Goal: Task Accomplishment & Management: Manage account settings

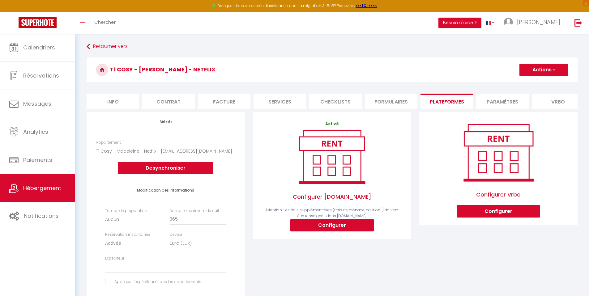
select select "7558-1516175872078826819"
select select "EUR"
select select
select select "+ 22 %"
select select "+ 33 %"
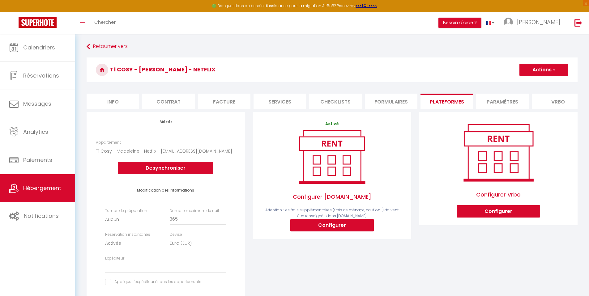
select select "+ 25 %"
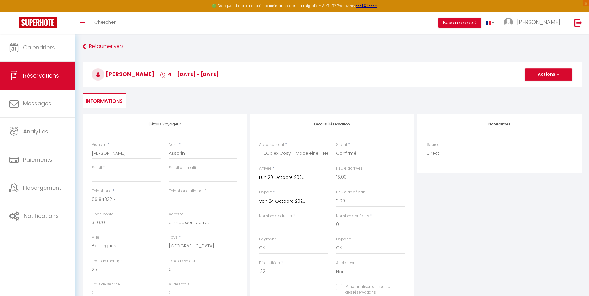
select select "78254"
select select "16:00"
select select "11:00"
select select "0"
click at [136, 176] on input "Email client" at bounding box center [126, 176] width 69 height 11
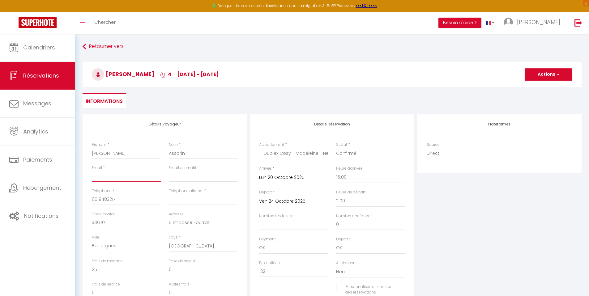
paste input "[EMAIL_ADDRESS][DOMAIN_NAME]"
type input "[EMAIL_ADDRESS][DOMAIN_NAME]"
checkbox input "false"
type input "[EMAIL_ADDRESS][DOMAIN_NAME]"
click at [466, 214] on div "Plateformes Source Direct [DOMAIN_NAME] [DOMAIN_NAME] Chalet montagne Expedia G…" at bounding box center [499, 224] width 167 height 221
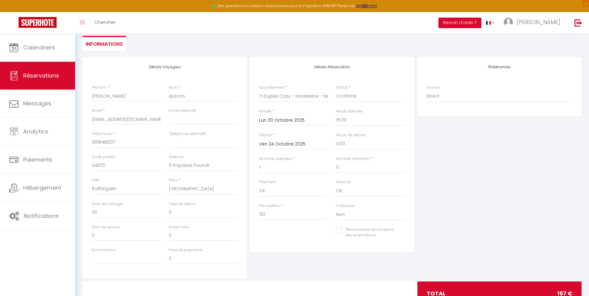
scroll to position [83, 0]
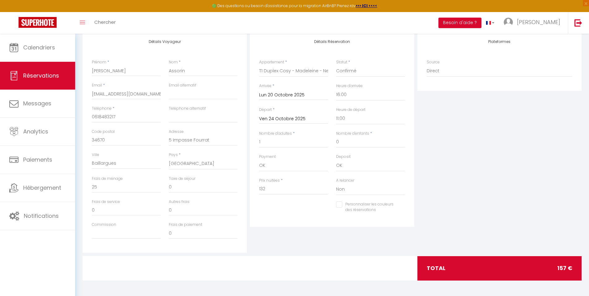
drag, startPoint x: 593, startPoint y: 83, endPoint x: 593, endPoint y: 198, distance: 115.3
click at [588, 198] on html "🟢 Des questions ou besoin d'assistance pour la migration AirBnB? Prenez rdv >>>…" at bounding box center [294, 65] width 589 height 296
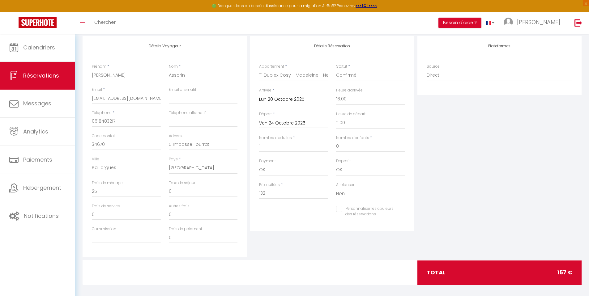
scroll to position [80, 0]
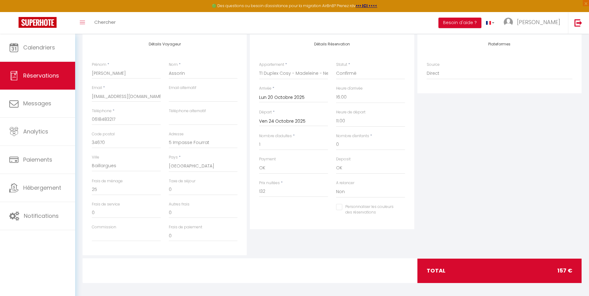
click at [519, 189] on div "Plateformes Source Direct [DOMAIN_NAME] [DOMAIN_NAME] Chalet montagne Expedia G…" at bounding box center [499, 144] width 167 height 221
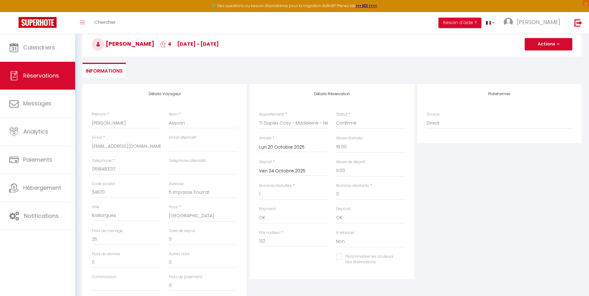
scroll to position [0, 0]
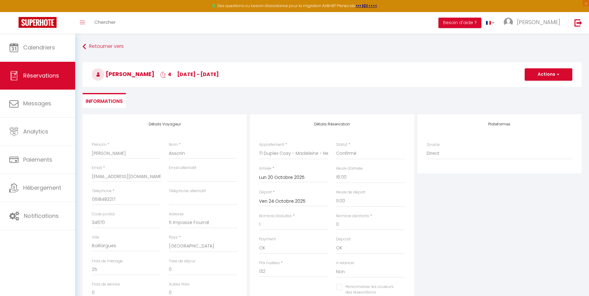
drag, startPoint x: 593, startPoint y: 180, endPoint x: 593, endPoint y: 99, distance: 81.6
click at [588, 99] on html "🟢 Des questions ou besoin d'assistance pour la migration AirBnB? Prenez rdv >>>…" at bounding box center [294, 148] width 589 height 296
click at [548, 75] on button "Actions" at bounding box center [548, 74] width 48 height 12
click at [545, 87] on link "Enregistrer" at bounding box center [542, 88] width 49 height 8
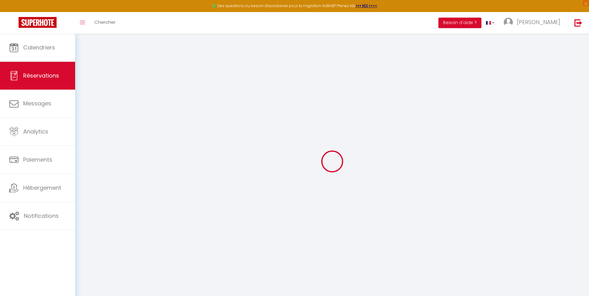
select select "not_cancelled"
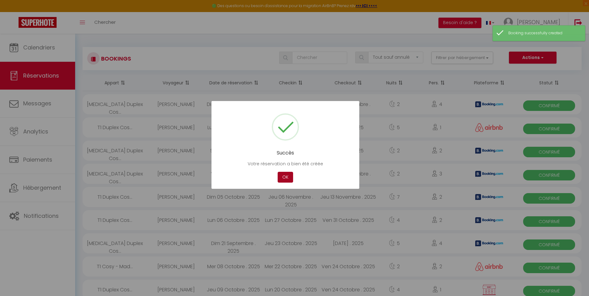
click at [285, 176] on button "OK" at bounding box center [285, 177] width 15 height 11
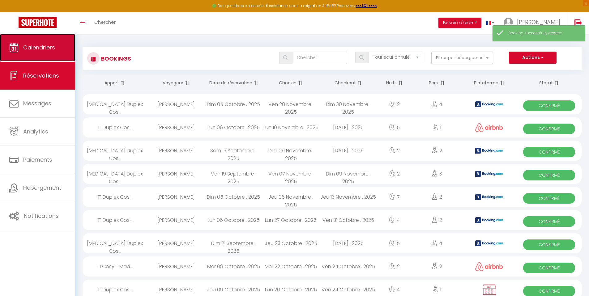
click at [51, 54] on link "Calendriers" at bounding box center [37, 48] width 75 height 28
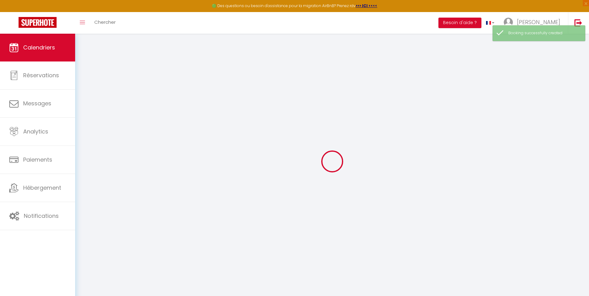
select select
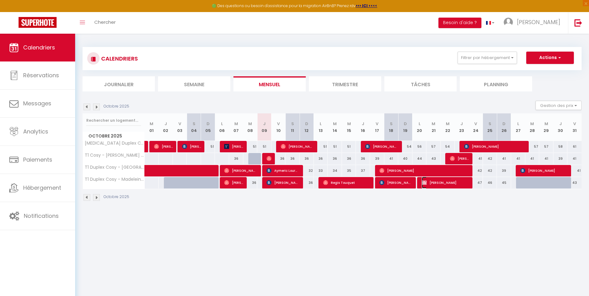
click at [455, 183] on span "[PERSON_NAME]" at bounding box center [445, 183] width 47 height 12
select select "OK"
select select "0"
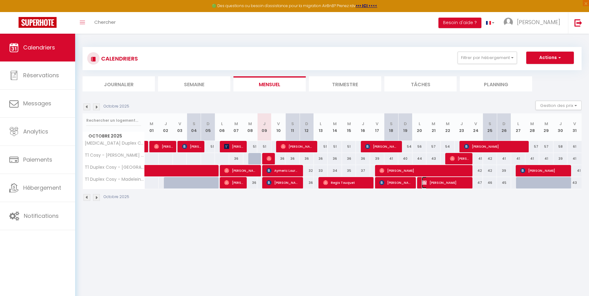
select select "0"
select select
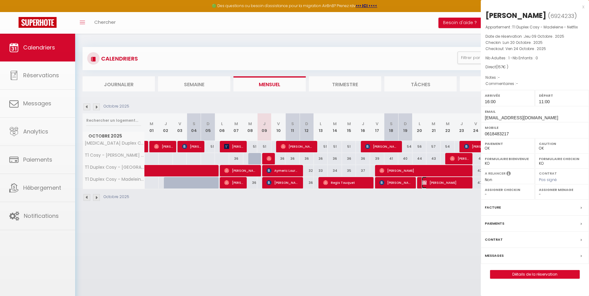
select select "53532"
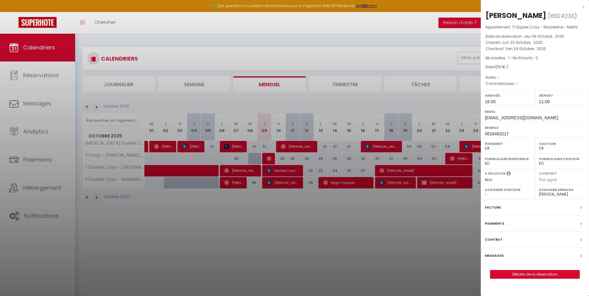
click at [405, 214] on div at bounding box center [294, 148] width 589 height 296
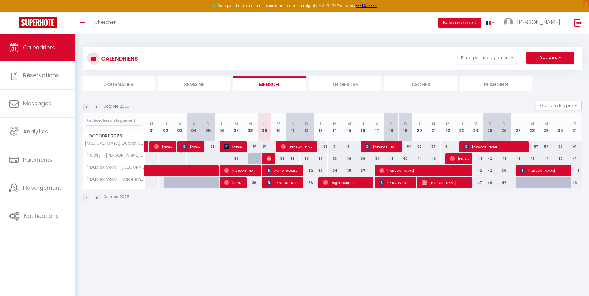
click at [84, 106] on img at bounding box center [86, 107] width 7 height 7
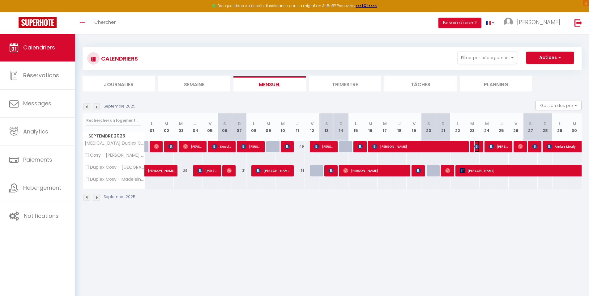
click at [475, 149] on span "[PERSON_NAME]" at bounding box center [476, 147] width 5 height 12
select select "44029"
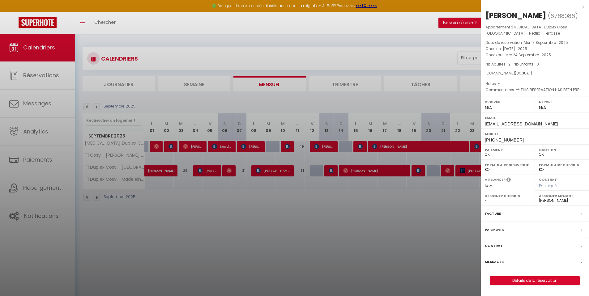
click at [497, 214] on label "Facture" at bounding box center [493, 213] width 16 height 6
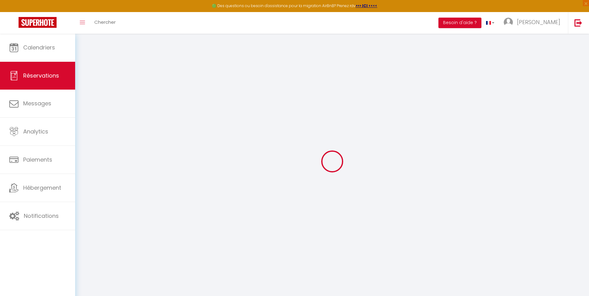
select select "cleaning"
select select "taxes"
select select
checkbox input "false"
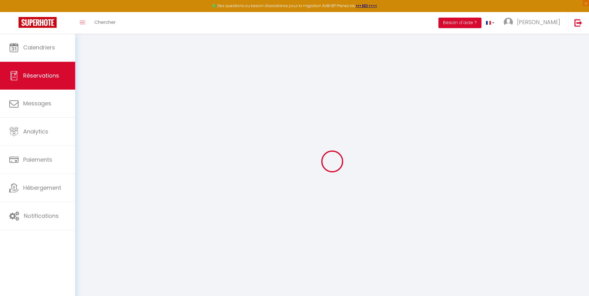
type textarea "** THIS RESERVATION HAS BEEN PRE-PAID ** BOOKING NOTE : Payment charge is EUR 1…"
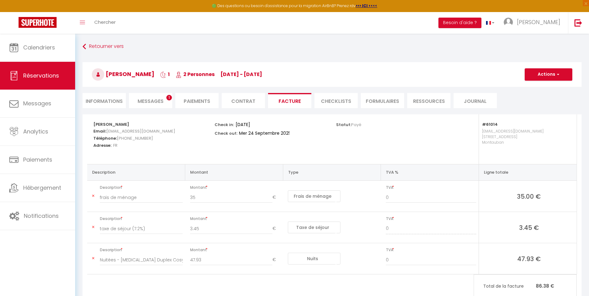
drag, startPoint x: 593, startPoint y: 107, endPoint x: 593, endPoint y: 92, distance: 15.5
click at [588, 92] on html "🟢 Des questions ou besoin d'assistance pour la migration AirBnB? Prenez rdv >>>…" at bounding box center [294, 148] width 589 height 296
click at [561, 81] on h3 "[PERSON_NAME] 1 2 Personnes [DATE] - [DATE]" at bounding box center [332, 74] width 499 height 25
click at [554, 75] on button "Actions" at bounding box center [548, 74] width 48 height 12
click at [550, 95] on link "Aperçu et éditer" at bounding box center [544, 96] width 52 height 8
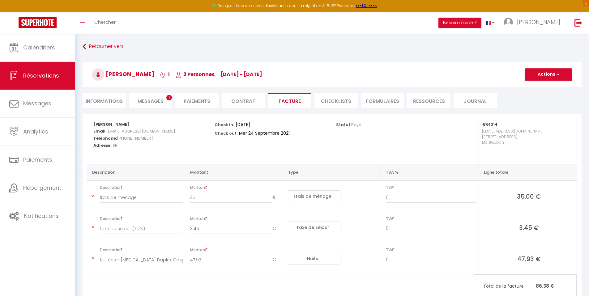
click at [107, 98] on li "Informations" at bounding box center [104, 100] width 43 height 15
select select
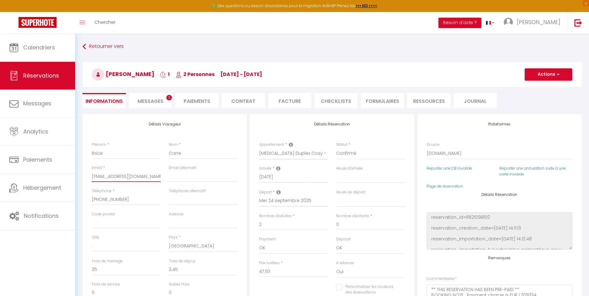
click at [142, 175] on input "[EMAIL_ADDRESS][DOMAIN_NAME]" at bounding box center [126, 176] width 69 height 11
select select
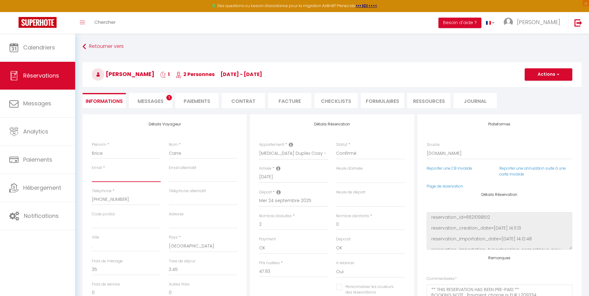
checkbox input "false"
paste input "[EMAIL_ADDRESS][DOMAIN_NAME]"
type input "[EMAIL_ADDRESS][DOMAIN_NAME]"
select select
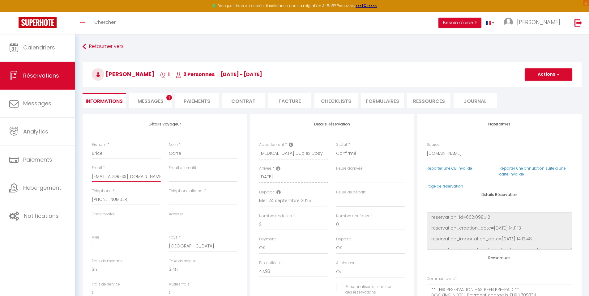
checkbox input "false"
type input "[EMAIL_ADDRESS][DOMAIN_NAME]"
click at [539, 76] on button "Actions" at bounding box center [548, 74] width 48 height 12
click at [538, 86] on link "Enregistrer" at bounding box center [542, 88] width 49 height 8
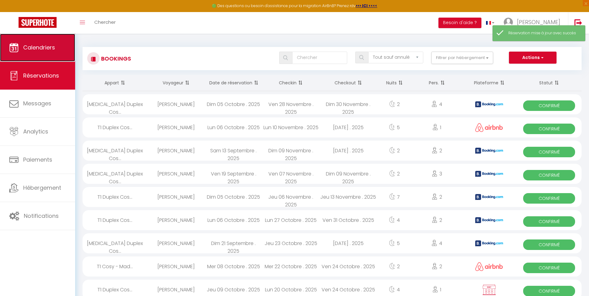
click at [51, 49] on span "Calendriers" at bounding box center [39, 48] width 32 height 8
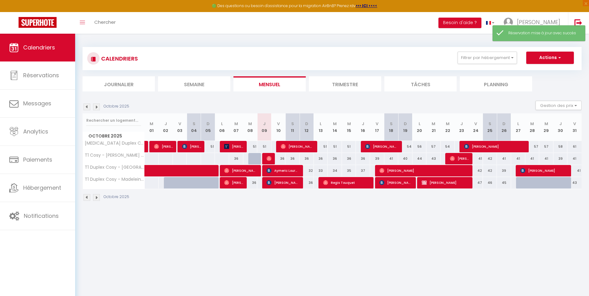
click at [88, 105] on img at bounding box center [86, 107] width 7 height 7
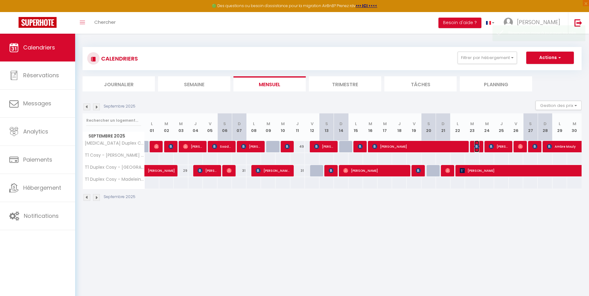
click at [475, 147] on img at bounding box center [476, 146] width 5 height 5
select select "OK"
select select "0"
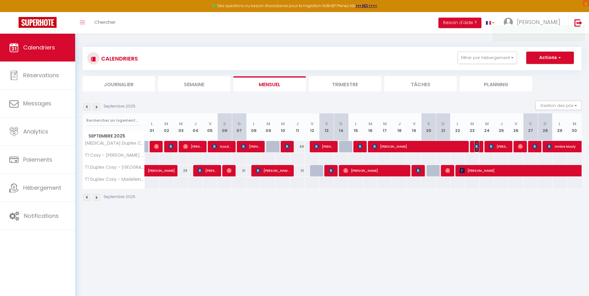
select select "1"
select select
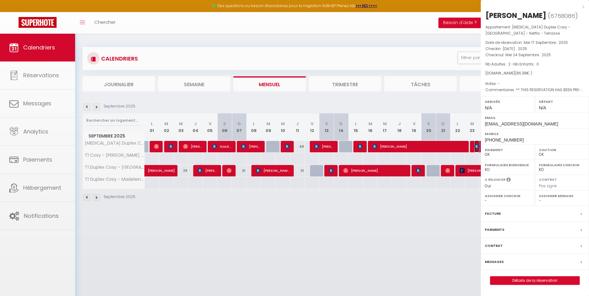
select select "44029"
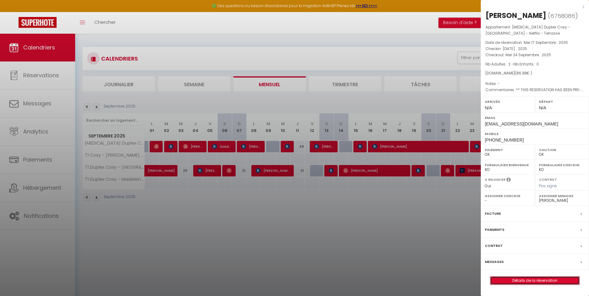
click at [511, 279] on link "Détails de la réservation" at bounding box center [534, 281] width 89 height 8
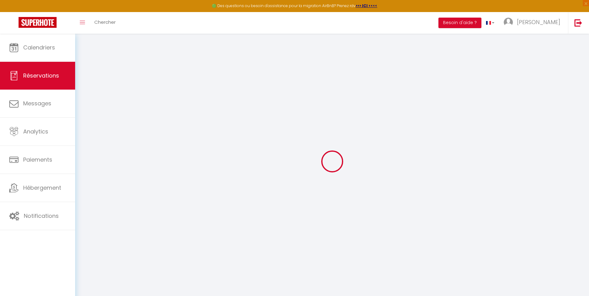
select select
checkbox input "false"
select select
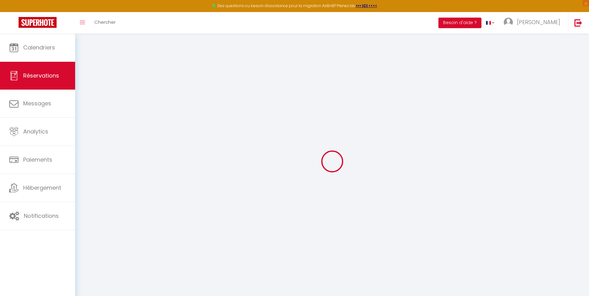
checkbox input "false"
type textarea "** THIS RESERVATION HAS BEEN PRE-PAID ** BOOKING NOTE : Payment charge is EUR 1…"
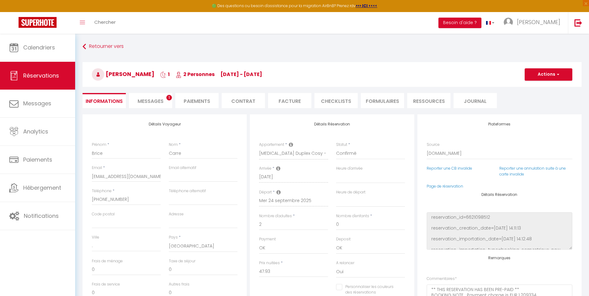
type input "35"
type input "3.45"
select select
checkbox input "false"
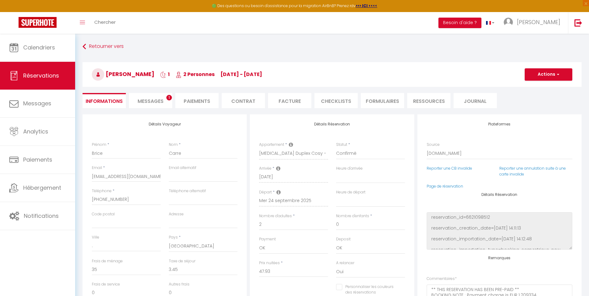
select select
click at [285, 98] on li "Facture" at bounding box center [289, 100] width 43 height 15
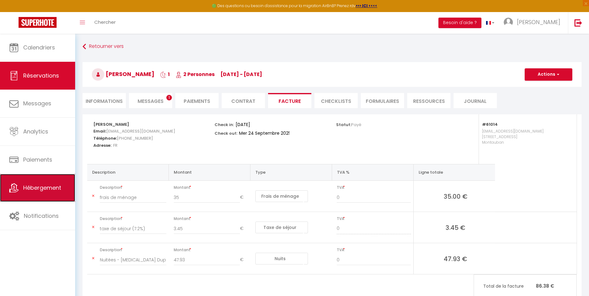
click at [50, 195] on link "Hébergement" at bounding box center [37, 188] width 75 height 28
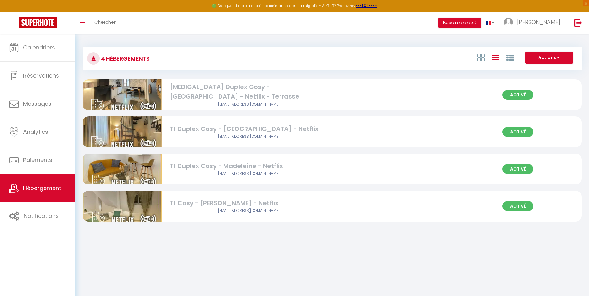
click at [117, 95] on img at bounding box center [122, 94] width 79 height 79
select select "3"
select select "2"
select select "1"
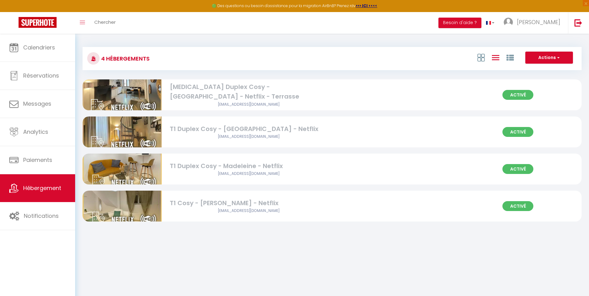
select select
select select "28"
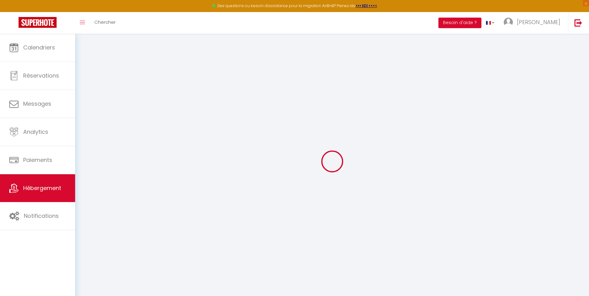
select select
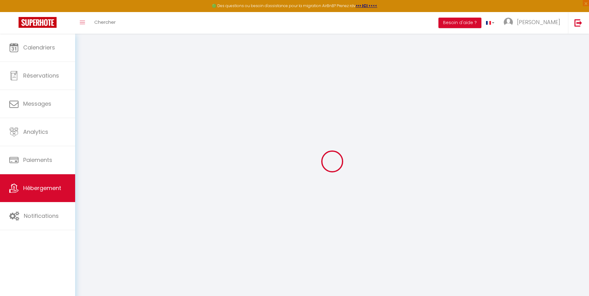
select select
checkbox input "false"
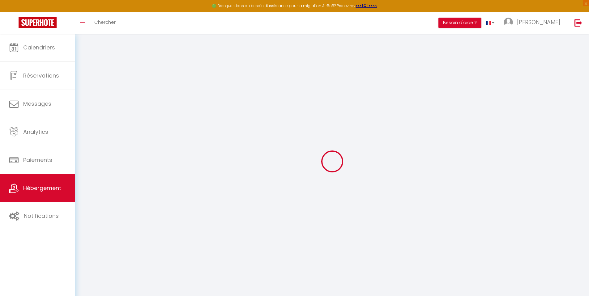
select select
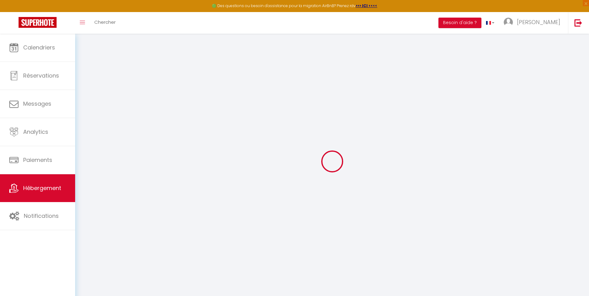
select select
checkbox input "false"
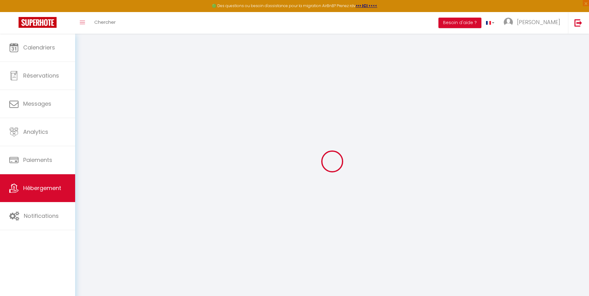
checkbox input "false"
select select
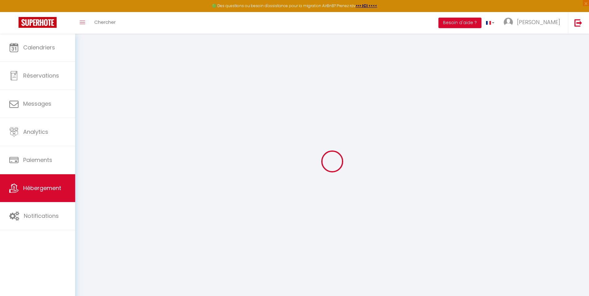
select select
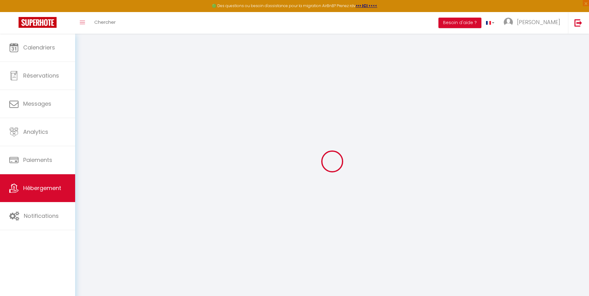
checkbox input "false"
select select
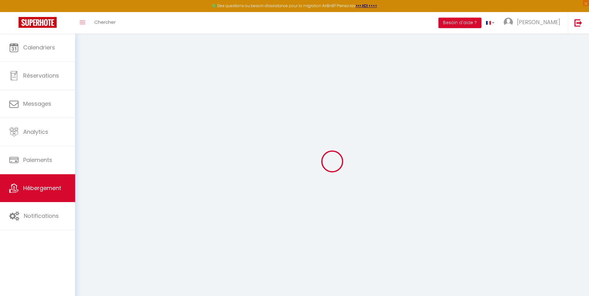
select select
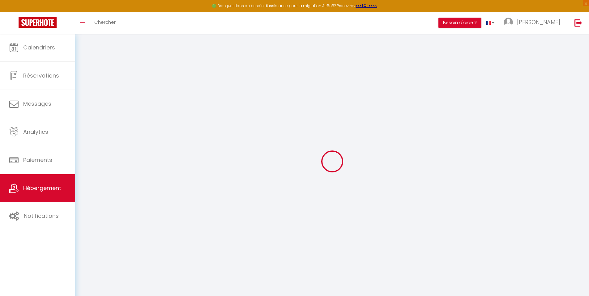
select select
checkbox input "false"
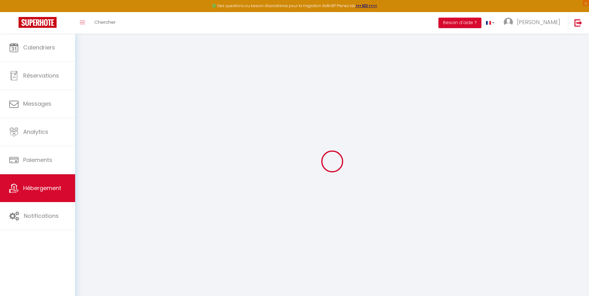
checkbox input "false"
select select
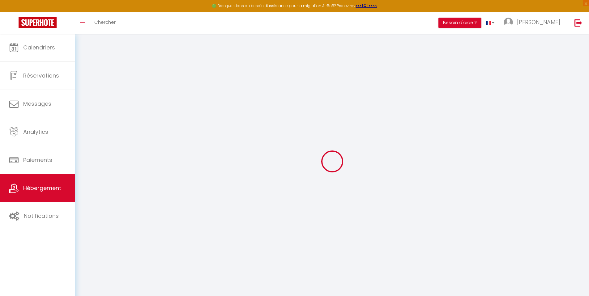
select select
checkbox input "false"
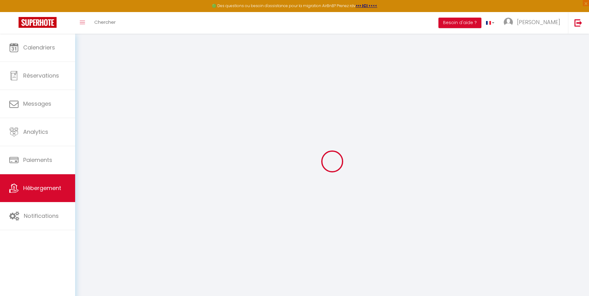
checkbox input "false"
select select
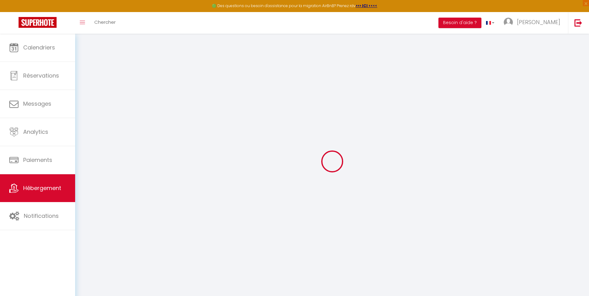
type input "[MEDICAL_DATA] Duplex Cosy - [GEOGRAPHIC_DATA] - Netflix - Terrasse"
type input "[PERSON_NAME]"
type input "82000"
type input "Montauban"
select select "4"
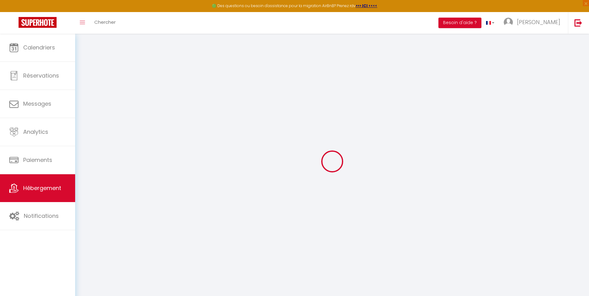
select select "2"
type input "74"
type input "30"
type input "7.20"
type input "6.62"
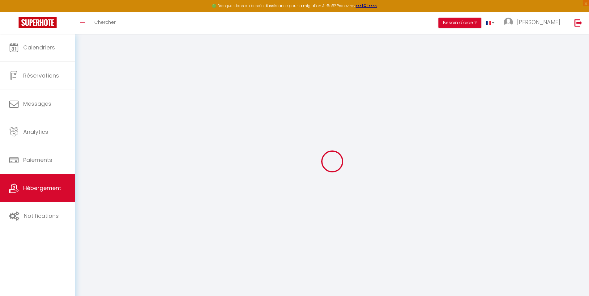
type input "300"
select select
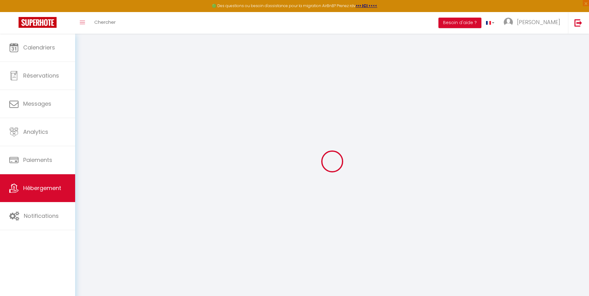
select select
type input "[STREET_ADDRESS]"
type input "82000"
type input "Montauban"
type input "[EMAIL_ADDRESS][DOMAIN_NAME]"
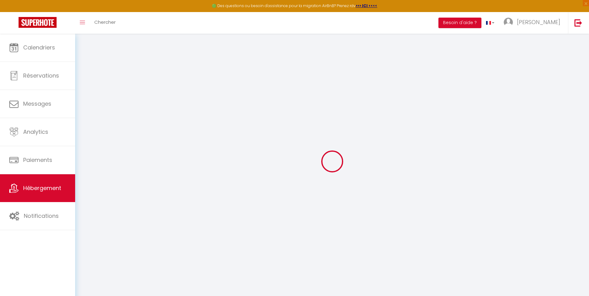
select select "12761"
checkbox input "false"
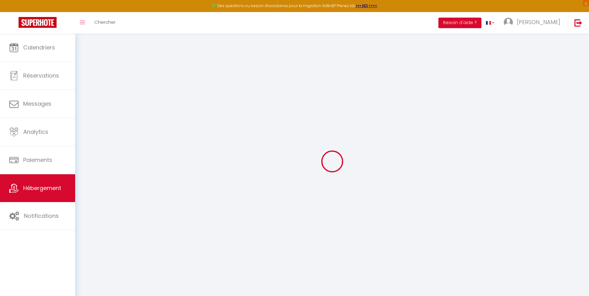
radio input "true"
type input "0"
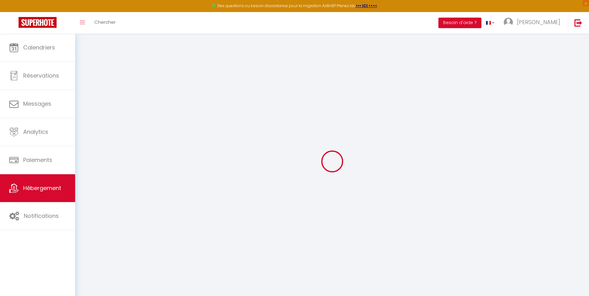
select select
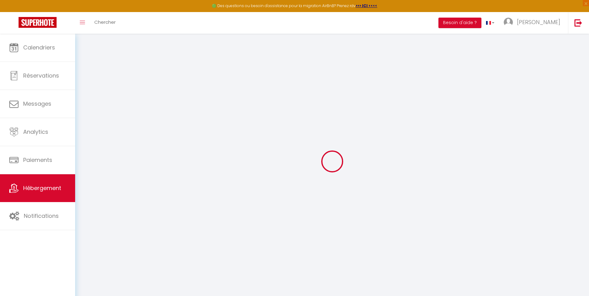
checkbox input "false"
select select
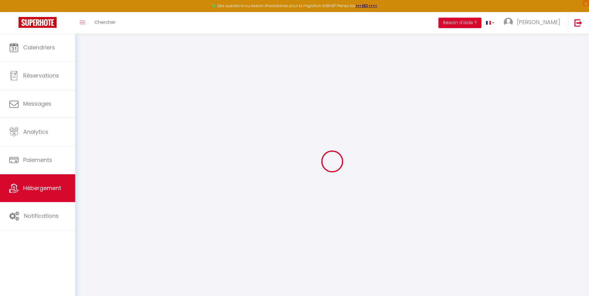
select select
checkbox input "false"
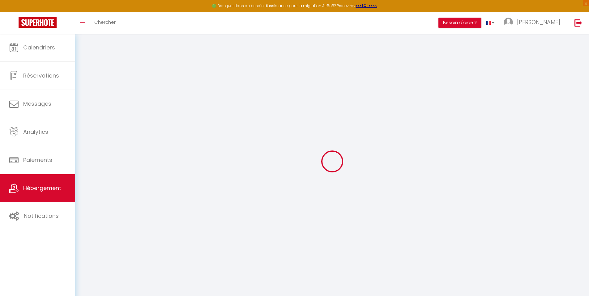
checkbox input "false"
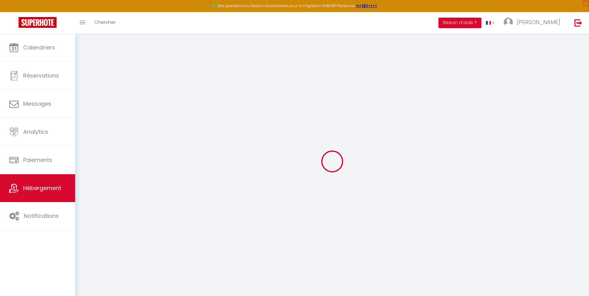
checkbox input "false"
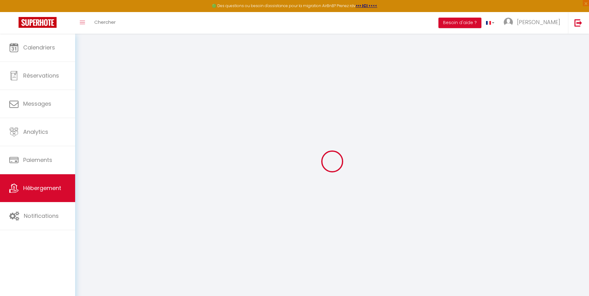
checkbox input "false"
select select "16:00"
select select
select select "11:00"
select select "30"
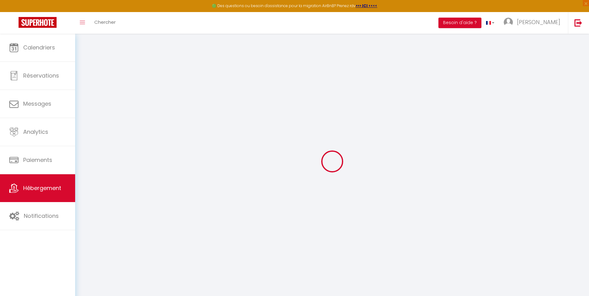
select select "120"
select select "44029"
select select
checkbox input "false"
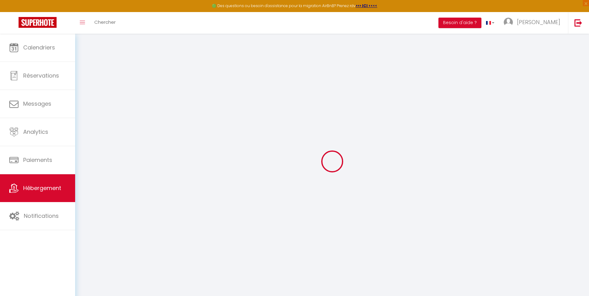
checkbox input "false"
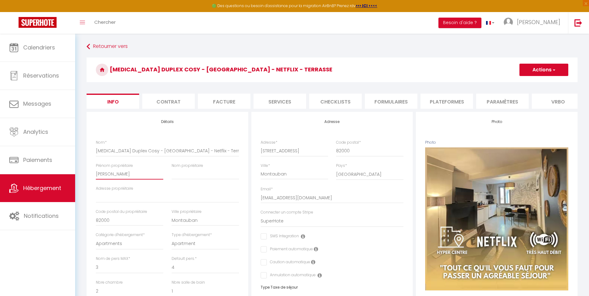
click at [134, 180] on input "[PERSON_NAME]" at bounding box center [129, 173] width 67 height 11
click at [127, 179] on input "[PERSON_NAME]" at bounding box center [129, 173] width 67 height 11
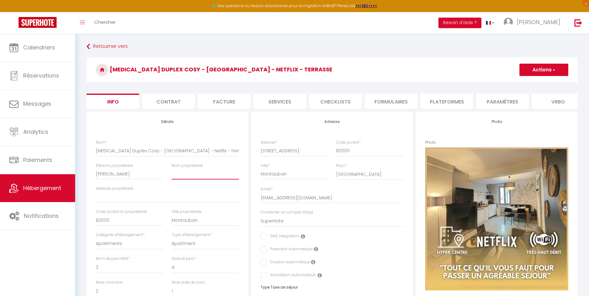
click at [179, 180] on input "Nom propriétaire" at bounding box center [205, 173] width 67 height 11
click at [125, 180] on input "[PERSON_NAME]" at bounding box center [129, 173] width 67 height 11
type input "L"
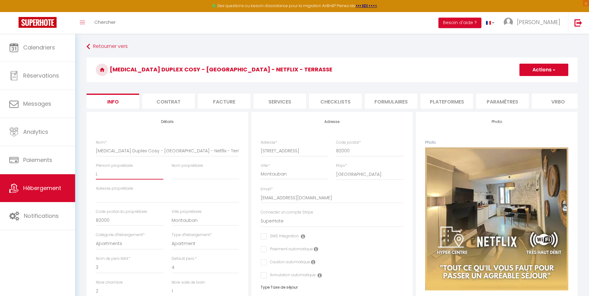
select select
checkbox input "false"
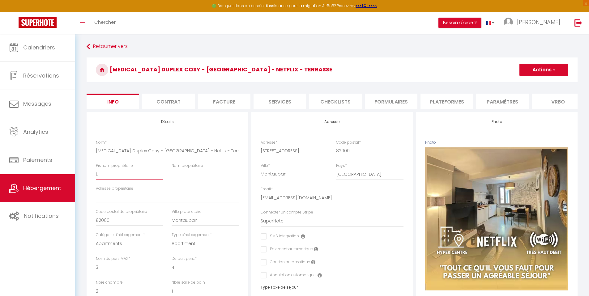
type input "Le"
select select
click at [119, 224] on input "82000" at bounding box center [129, 220] width 67 height 11
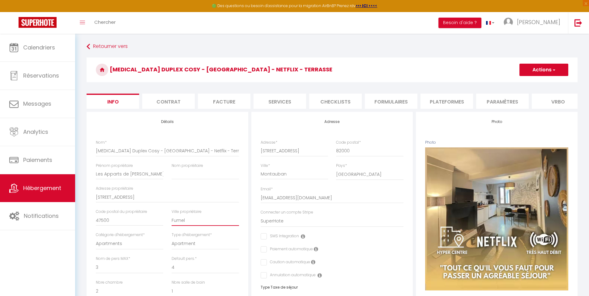
drag, startPoint x: 593, startPoint y: 102, endPoint x: 593, endPoint y: 91, distance: 10.2
click at [588, 91] on html "🟢 Des questions ou besoin d'assistance pour la migration AirBnB? Prenez rdv >>>…" at bounding box center [294, 148] width 589 height 296
click at [541, 73] on button "Actions" at bounding box center [543, 70] width 49 height 12
click at [527, 84] on input "Enregistrer" at bounding box center [519, 83] width 23 height 6
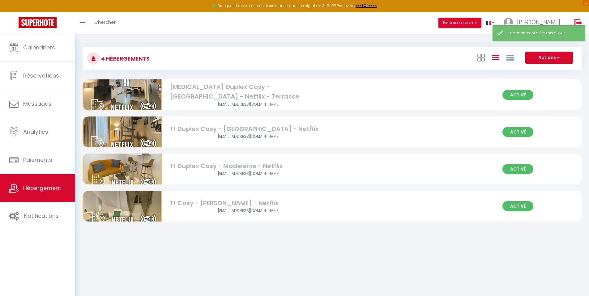
click at [128, 134] on img at bounding box center [122, 131] width 79 height 79
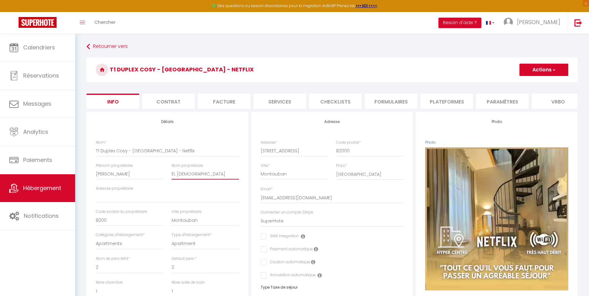
drag, startPoint x: 198, startPoint y: 180, endPoint x: 113, endPoint y: 180, distance: 85.6
click at [113, 180] on div "Nom * T1 Duplex Cosy - Notre-Dame - Netflix Prénom propriétaire [PERSON_NAME] p…" at bounding box center [167, 222] width 151 height 164
click at [121, 180] on input "[PERSON_NAME]" at bounding box center [129, 173] width 67 height 11
click at [117, 226] on input "8200" at bounding box center [129, 220] width 67 height 11
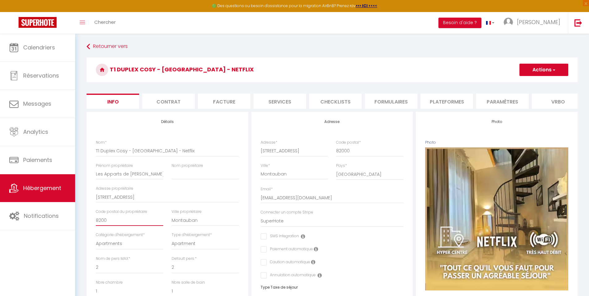
click at [117, 226] on input "8200" at bounding box center [129, 220] width 67 height 11
click at [549, 72] on button "Actions" at bounding box center [543, 70] width 49 height 12
click at [521, 85] on input "Enregistrer" at bounding box center [519, 83] width 23 height 6
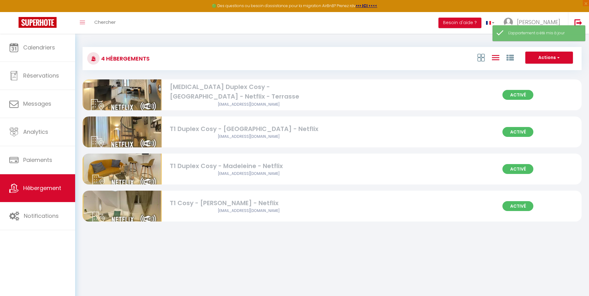
click at [129, 167] on img at bounding box center [122, 169] width 79 height 70
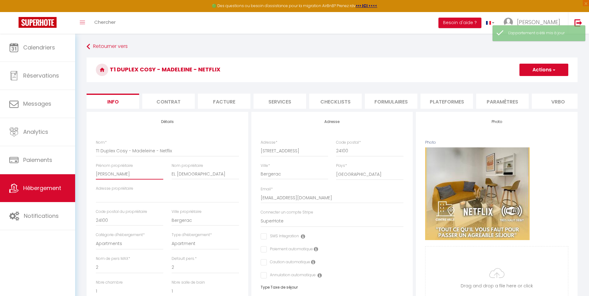
click at [115, 179] on input "[PERSON_NAME]" at bounding box center [129, 173] width 67 height 11
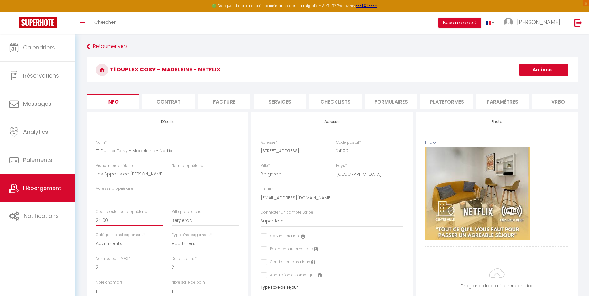
click at [118, 226] on input "24100" at bounding box center [129, 220] width 67 height 11
click at [226, 143] on div "Détails Nom * T1 Duplex Cosy - Madeleine - Netflix Prénom propriétaire Les Appa…" at bounding box center [168, 296] width 162 height 368
click at [543, 73] on button "Actions" at bounding box center [543, 70] width 49 height 12
click at [530, 83] on input "Enregistrer" at bounding box center [519, 83] width 23 height 6
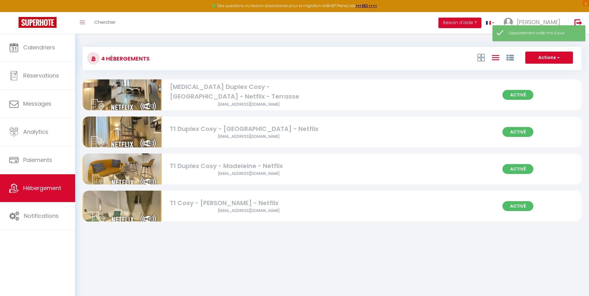
click at [129, 207] on img at bounding box center [122, 206] width 79 height 70
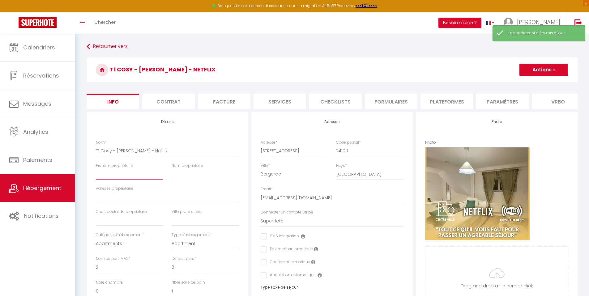
click at [122, 179] on input "Prénom propriétaire" at bounding box center [129, 173] width 67 height 11
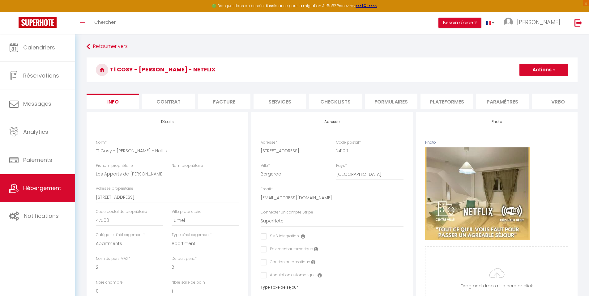
click at [551, 70] on button "Actions" at bounding box center [543, 70] width 49 height 12
click at [528, 82] on input "Enregistrer" at bounding box center [519, 83] width 23 height 6
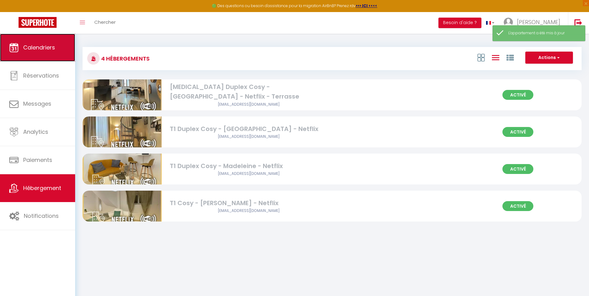
click at [43, 50] on span "Calendriers" at bounding box center [39, 48] width 32 height 8
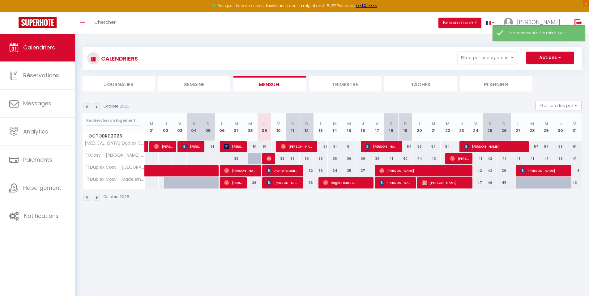
click at [88, 108] on img at bounding box center [86, 107] width 7 height 7
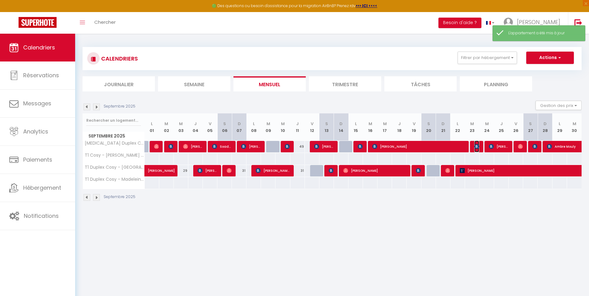
click at [477, 146] on img at bounding box center [476, 146] width 5 height 5
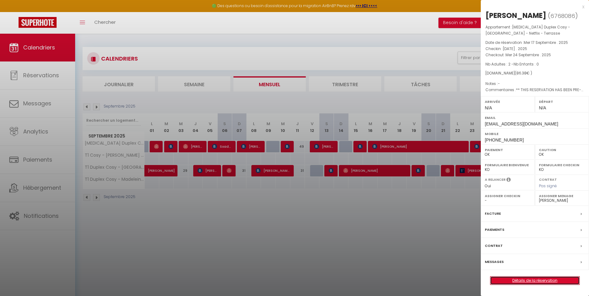
click at [523, 278] on link "Détails de la réservation" at bounding box center [534, 281] width 89 height 8
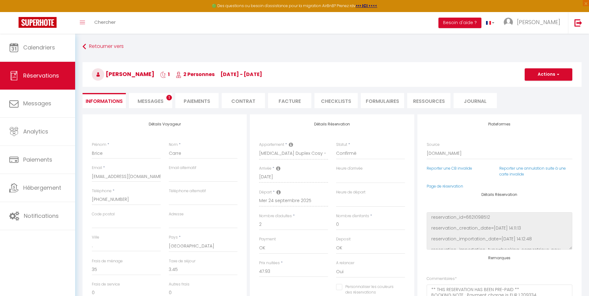
click at [291, 103] on li "Facture" at bounding box center [289, 100] width 43 height 15
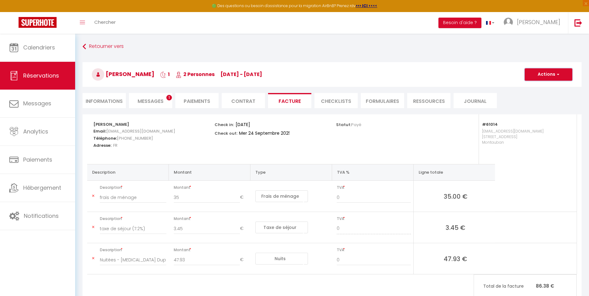
click at [552, 76] on button "Actions" at bounding box center [548, 74] width 48 height 12
click at [546, 94] on link "Aperçu et éditer" at bounding box center [544, 96] width 52 height 8
click at [563, 70] on button "Actions" at bounding box center [548, 74] width 48 height 12
click at [550, 105] on link "Envoyer la facture" at bounding box center [544, 104] width 52 height 8
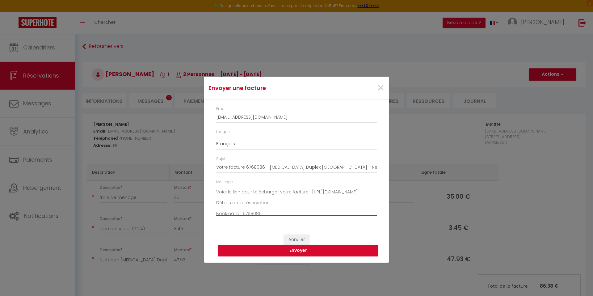
scroll to position [11, 0]
drag, startPoint x: 337, startPoint y: 196, endPoint x: 210, endPoint y: 195, distance: 127.3
click at [210, 195] on div "Email [EMAIL_ADDRESS][DOMAIN_NAME] Langue Anglais Français Espagnol Portugais S…" at bounding box center [296, 164] width 185 height 129
drag, startPoint x: 328, startPoint y: 210, endPoint x: 214, endPoint y: 196, distance: 114.8
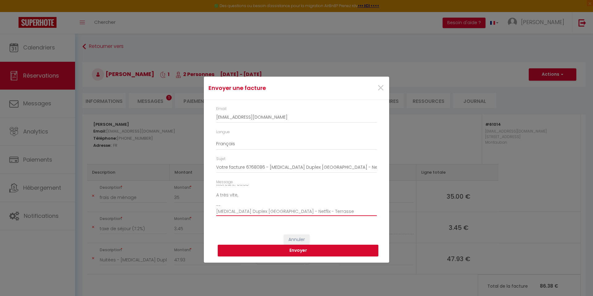
click at [214, 196] on div "Message Bonjour, Voici le lien pour télécharger votre facture : [URL][DOMAIN_NA…" at bounding box center [296, 200] width 169 height 43
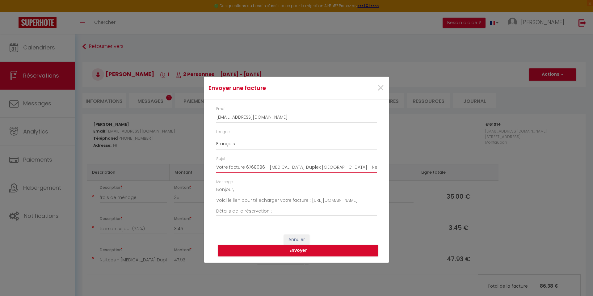
drag, startPoint x: 231, startPoint y: 167, endPoint x: 208, endPoint y: 166, distance: 22.9
click at [208, 166] on div "Email [EMAIL_ADDRESS][DOMAIN_NAME] Langue Anglais Français Espagnol Portugais S…" at bounding box center [296, 164] width 185 height 129
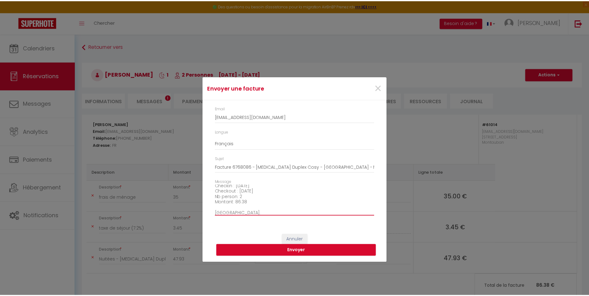
scroll to position [65, 0]
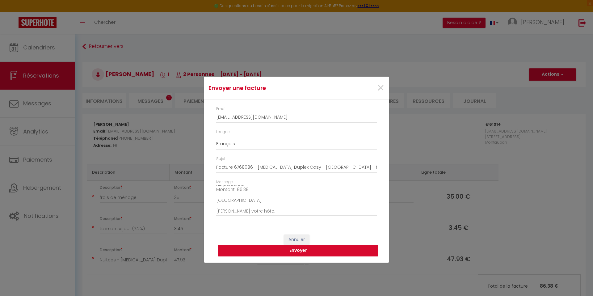
click at [304, 251] on button "Envoyer" at bounding box center [298, 251] width 161 height 12
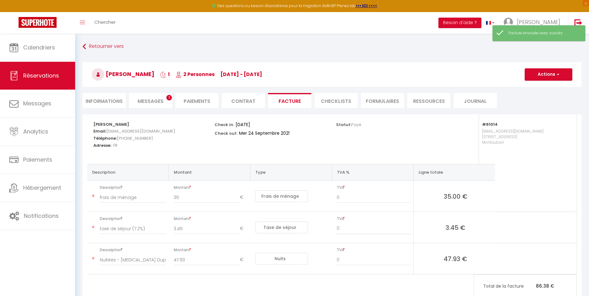
click at [150, 99] on span "Messages" at bounding box center [151, 101] width 26 height 7
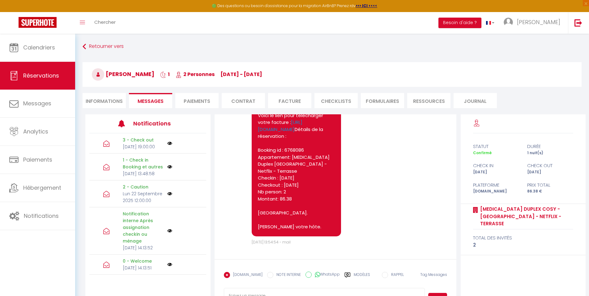
scroll to position [1302, 0]
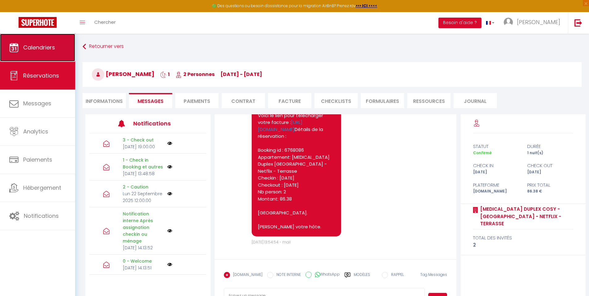
click at [66, 60] on link "Calendriers" at bounding box center [37, 48] width 75 height 28
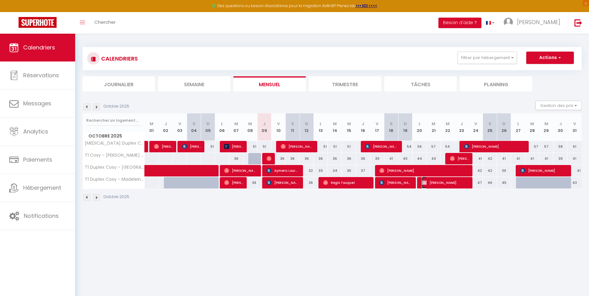
click at [446, 185] on span "[PERSON_NAME]" at bounding box center [445, 183] width 47 height 12
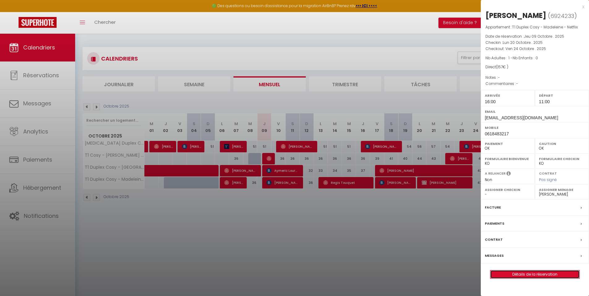
click at [526, 275] on link "Détails de la réservation" at bounding box center [534, 274] width 89 height 8
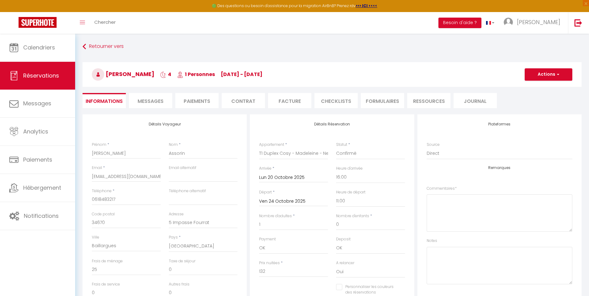
click at [150, 102] on span "Messages" at bounding box center [151, 101] width 26 height 7
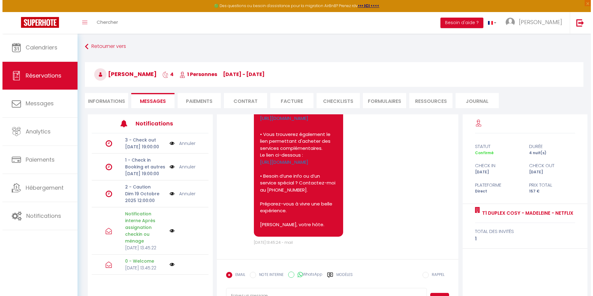
scroll to position [233, 0]
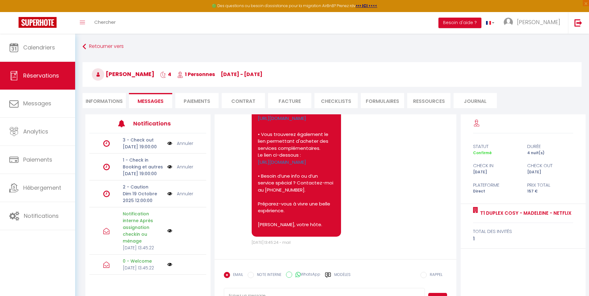
click at [183, 197] on link "Annuler" at bounding box center [185, 193] width 16 height 7
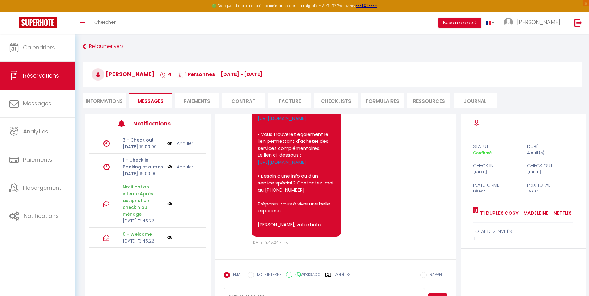
click at [170, 170] on img at bounding box center [169, 166] width 5 height 7
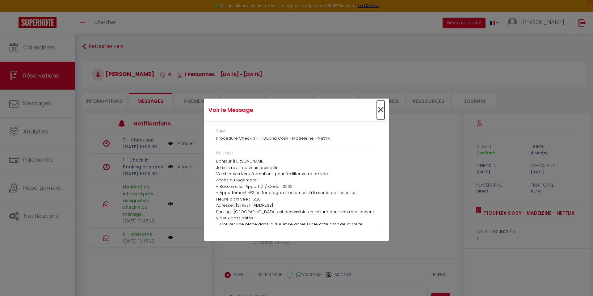
click at [380, 108] on span "×" at bounding box center [381, 110] width 8 height 19
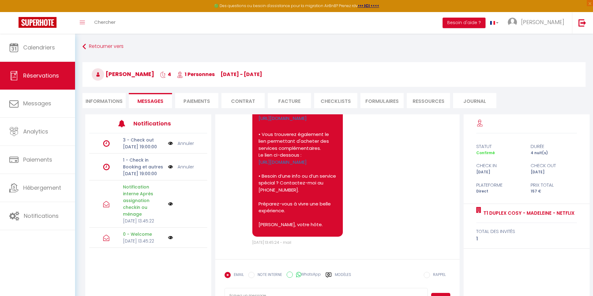
scroll to position [233, 0]
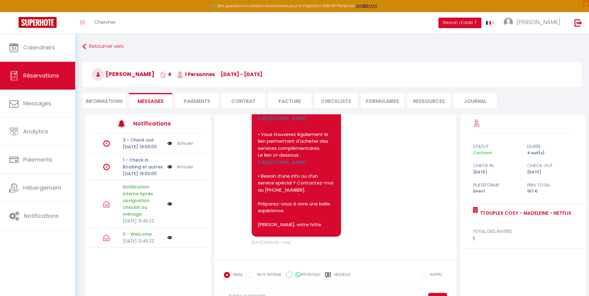
click at [135, 218] on p "Notification interne Après assignation checkin ou ménage" at bounding box center [143, 201] width 40 height 34
click at [171, 206] on img at bounding box center [169, 203] width 5 height 5
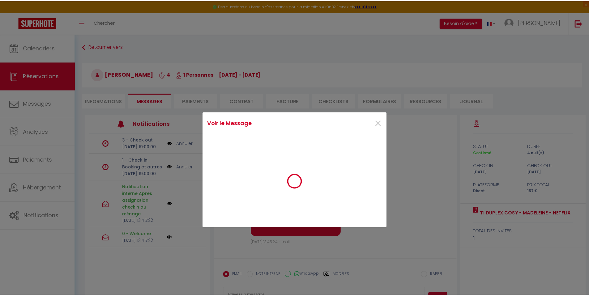
scroll to position [226, 0]
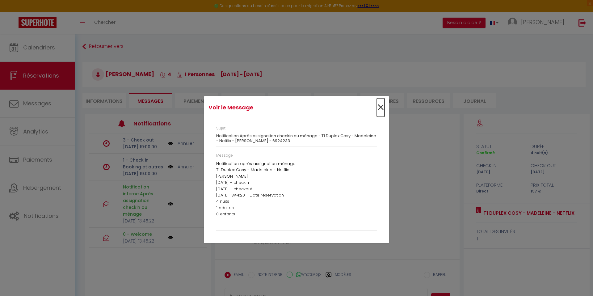
click at [382, 108] on span "×" at bounding box center [381, 107] width 8 height 19
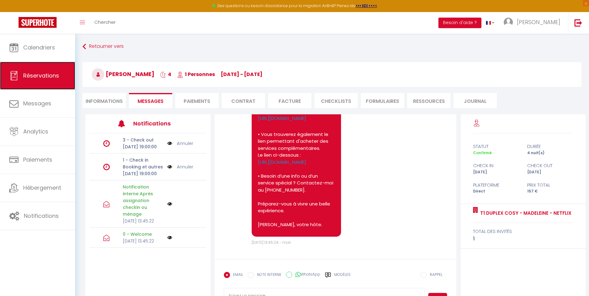
click at [53, 73] on span "Réservations" at bounding box center [41, 76] width 36 height 8
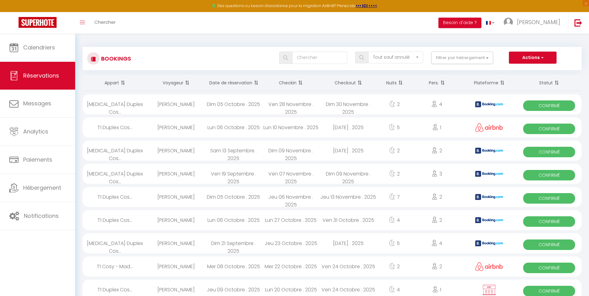
scroll to position [8, 0]
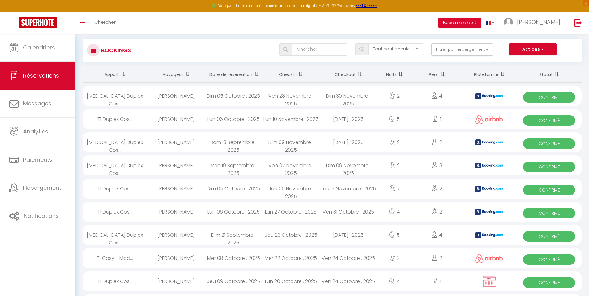
click at [588, 59] on html "🟢 Des questions ou besoin d'assistance pour la migration AirBnB? Prenez rdv >>>…" at bounding box center [294, 140] width 589 height 296
click at [450, 48] on button "Filtrer par hébergement" at bounding box center [462, 49] width 62 height 12
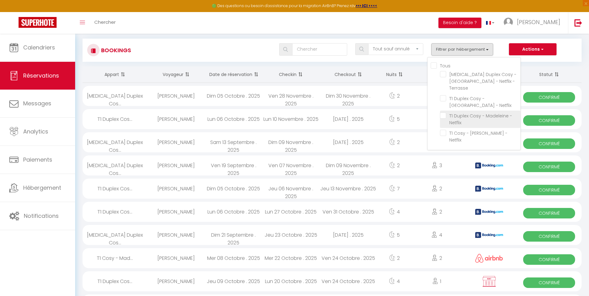
click at [445, 112] on input "T1 Duplex Cosy - Madeleine - Netflix" at bounding box center [480, 115] width 80 height 6
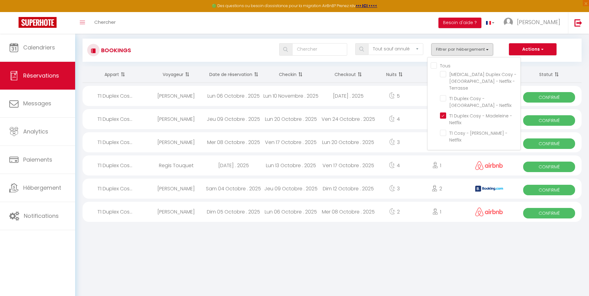
click at [395, 271] on body "🟢 Des questions ou besoin d'assistance pour la migration AirBnB? Prenez rdv >>>…" at bounding box center [294, 173] width 589 height 296
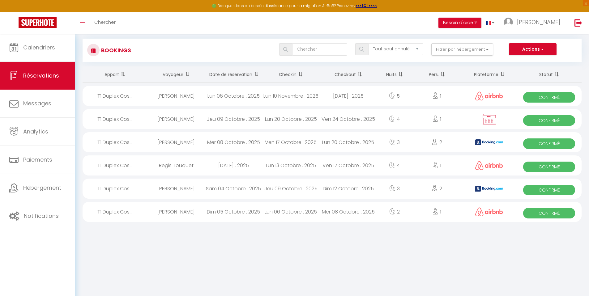
click at [462, 119] on div at bounding box center [489, 119] width 55 height 20
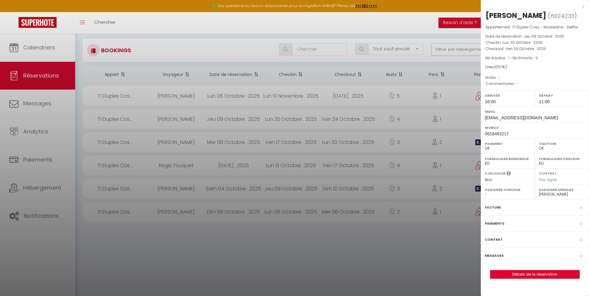
click at [583, 7] on div "x" at bounding box center [533, 6] width 104 height 7
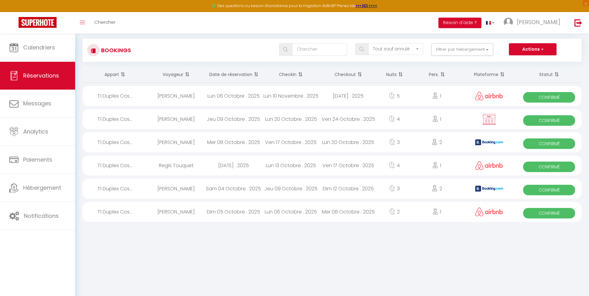
click at [545, 41] on div "Bookings Tous les statuts Annulé Confirmé Non Confirmé Tout sauf annulé No Show…" at bounding box center [332, 50] width 499 height 23
click at [542, 49] on span "button" at bounding box center [542, 49] width 4 height 6
click at [536, 64] on link "Nouvelle Réservation" at bounding box center [523, 63] width 66 height 8
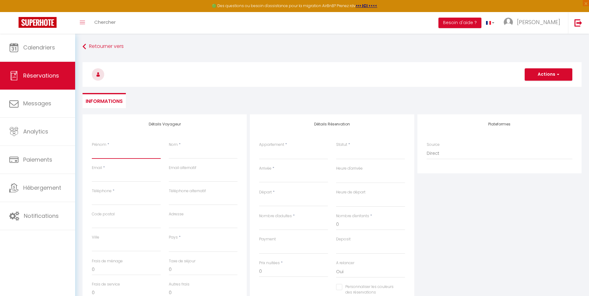
click at [134, 150] on input "Prénom" at bounding box center [126, 153] width 69 height 11
paste input "[URL][DOMAIN_NAME]"
paste input "[EMAIL_ADDRESS][DOMAIN_NAME]"
click at [129, 200] on input "Téléphone" at bounding box center [126, 199] width 69 height 11
click at [213, 104] on ul "Informations" at bounding box center [332, 100] width 499 height 15
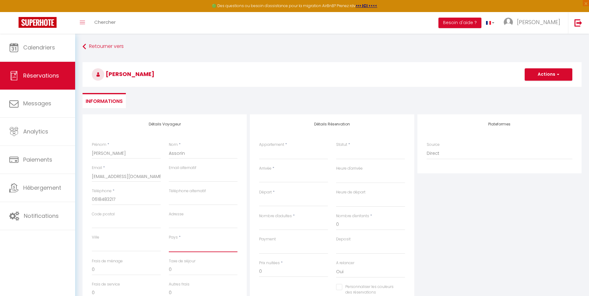
click at [193, 243] on select "[GEOGRAPHIC_DATA] [GEOGRAPHIC_DATA] [GEOGRAPHIC_DATA] [GEOGRAPHIC_DATA] [GEOGRA…" at bounding box center [203, 246] width 69 height 12
click at [169, 240] on select "[GEOGRAPHIC_DATA] [GEOGRAPHIC_DATA] [GEOGRAPHIC_DATA] [GEOGRAPHIC_DATA] [GEOGRA…" at bounding box center [203, 246] width 69 height 12
click at [289, 148] on select "[MEDICAL_DATA] Duplex Cosy - [GEOGRAPHIC_DATA] - Netflix - Terrasse T1 Duplex C…" at bounding box center [293, 154] width 69 height 12
click at [259, 148] on select "[MEDICAL_DATA] Duplex Cosy - [GEOGRAPHIC_DATA] - Netflix - Terrasse T1 Duplex C…" at bounding box center [293, 154] width 69 height 12
click at [371, 158] on select "Confirmé Non Confirmé [PERSON_NAME] par le voyageur No Show Request" at bounding box center [370, 154] width 69 height 12
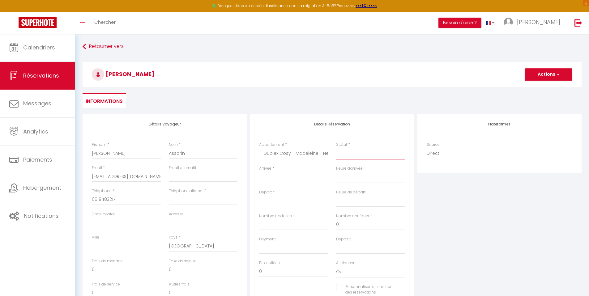
click at [336, 148] on select "Confirmé Non Confirmé [PERSON_NAME] par le voyageur No Show Request" at bounding box center [370, 154] width 69 height 12
click at [282, 180] on input "Arrivée" at bounding box center [293, 178] width 69 height 8
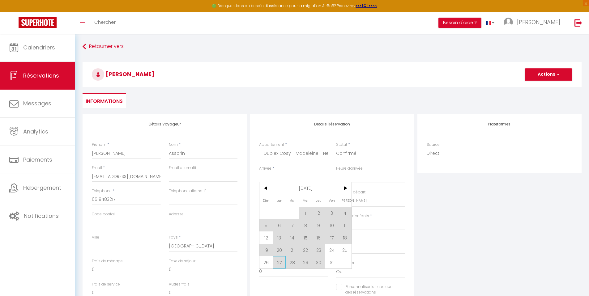
click at [282, 262] on span "27" at bounding box center [279, 262] width 13 height 12
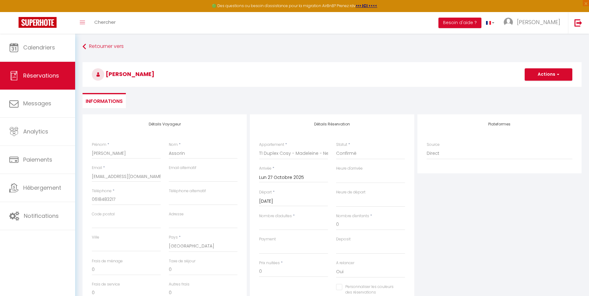
click at [289, 203] on input "[DATE]" at bounding box center [293, 201] width 69 height 8
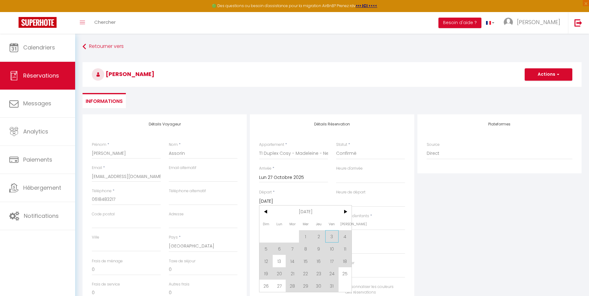
click at [335, 237] on span "3" at bounding box center [331, 236] width 13 height 12
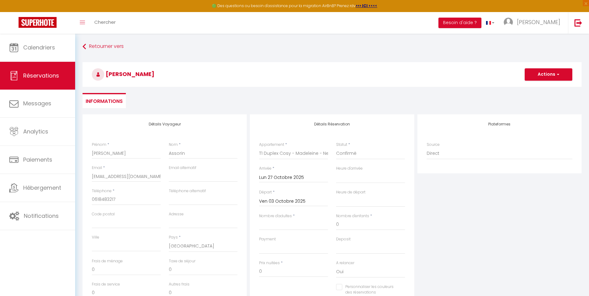
click at [300, 204] on input "Ven 03 Octobre 2025" at bounding box center [293, 201] width 69 height 8
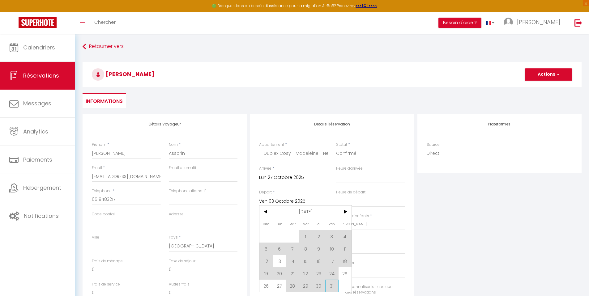
click at [330, 284] on span "31" at bounding box center [331, 286] width 13 height 12
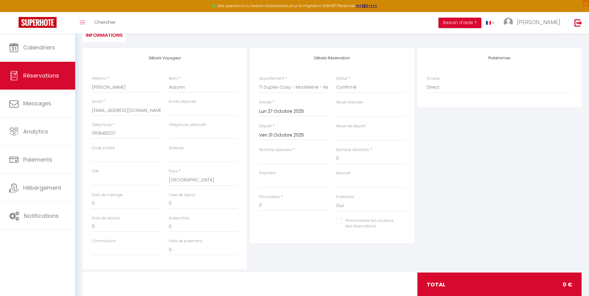
scroll to position [83, 0]
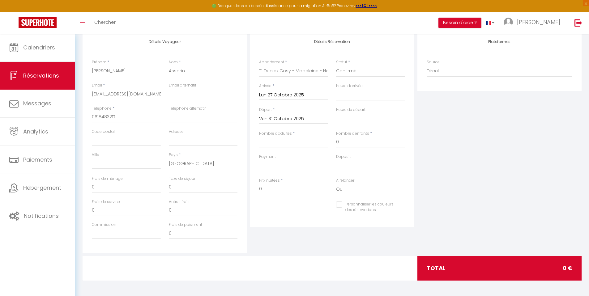
drag, startPoint x: 593, startPoint y: 106, endPoint x: 589, endPoint y: 181, distance: 75.5
click at [588, 180] on html "🟢 Des questions ou besoin d'assistance pour la migration AirBnB? Prenez rdv >>>…" at bounding box center [294, 65] width 589 height 296
click at [281, 144] on input "Nombre d'adultes" at bounding box center [293, 142] width 69 height 11
click at [293, 164] on select "OK KO" at bounding box center [293, 166] width 69 height 12
click at [259, 160] on select "OK KO" at bounding box center [293, 166] width 69 height 12
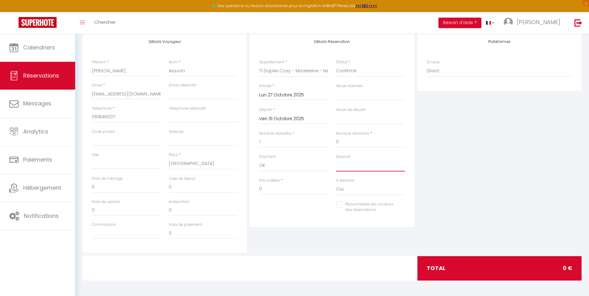
click at [349, 165] on select "OK KO" at bounding box center [370, 166] width 69 height 12
click at [336, 160] on select "OK KO" at bounding box center [370, 166] width 69 height 12
click at [280, 192] on input "0" at bounding box center [293, 189] width 69 height 11
click at [116, 187] on input "0" at bounding box center [126, 187] width 69 height 11
click at [315, 269] on div at bounding box center [332, 268] width 169 height 24
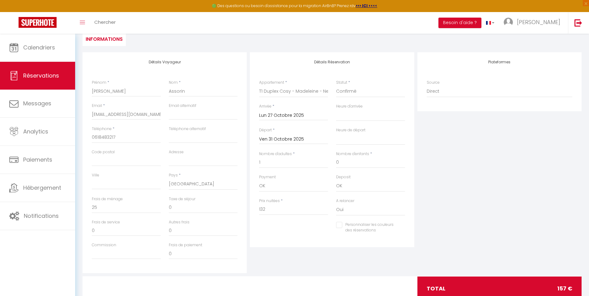
scroll to position [58, 0]
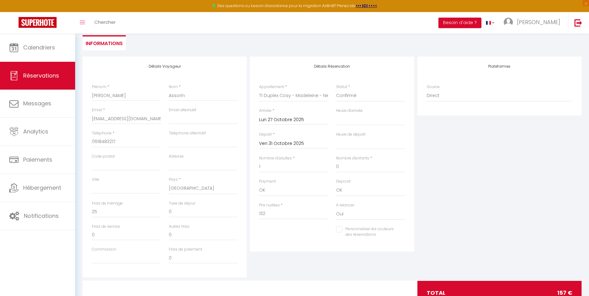
drag, startPoint x: 593, startPoint y: 198, endPoint x: 593, endPoint y: 179, distance: 19.2
click at [588, 179] on html "🟢 Des questions ou besoin d'assistance pour la migration AirBnB? Prenez rdv >>>…" at bounding box center [294, 90] width 589 height 296
drag, startPoint x: 117, startPoint y: 142, endPoint x: 75, endPoint y: 142, distance: 41.7
click at [75, 142] on div "Retourner vers [PERSON_NAME] Actions Enregistrer Actions Enregistrer Aperçu et …" at bounding box center [332, 148] width 514 height 345
click at [147, 119] on input "[EMAIL_ADDRESS][DOMAIN_NAME]" at bounding box center [126, 118] width 69 height 11
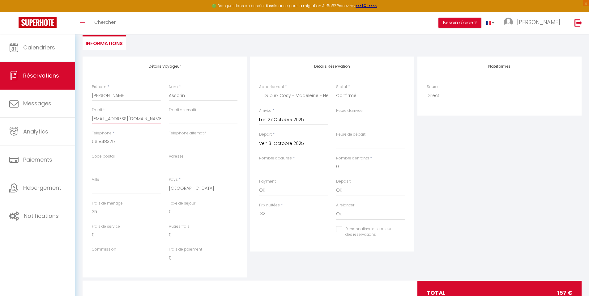
click at [147, 119] on input "[EMAIL_ADDRESS][DOMAIN_NAME]" at bounding box center [126, 118] width 69 height 11
click at [492, 152] on div "Plateformes Source Direct [DOMAIN_NAME] [DOMAIN_NAME] Chalet montagne Expedia G…" at bounding box center [499, 167] width 167 height 221
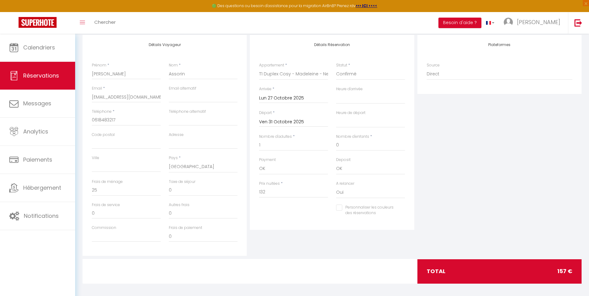
scroll to position [83, 0]
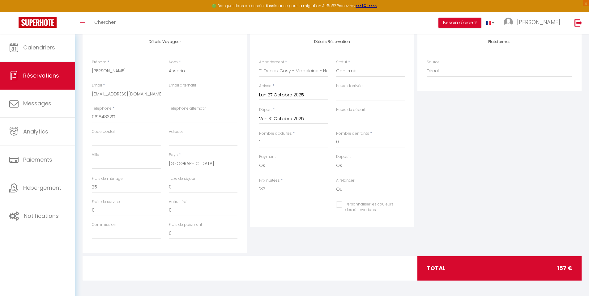
drag, startPoint x: 593, startPoint y: 100, endPoint x: 593, endPoint y: 127, distance: 26.9
click at [588, 127] on html "🟢 Des questions ou besoin d'assistance pour la migration AirBnB? Prenez rdv >>>…" at bounding box center [294, 65] width 589 height 296
click at [182, 185] on input "0" at bounding box center [203, 187] width 69 height 11
click at [528, 170] on div "Plateformes Source Direct [DOMAIN_NAME] [DOMAIN_NAME] Chalet montagne Expedia G…" at bounding box center [499, 142] width 167 height 221
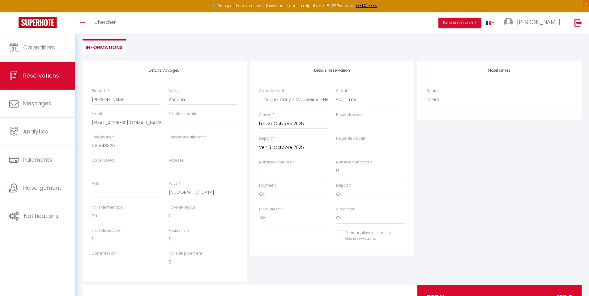
scroll to position [28, 0]
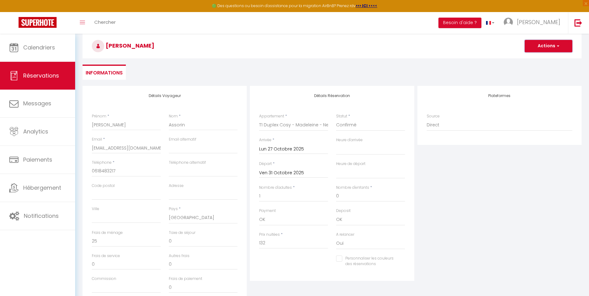
click at [547, 51] on button "Actions" at bounding box center [548, 46] width 48 height 12
click at [541, 61] on link "Enregistrer" at bounding box center [542, 60] width 49 height 8
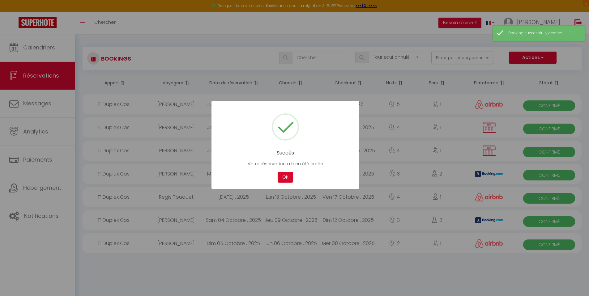
click at [451, 129] on div at bounding box center [294, 148] width 589 height 296
click at [279, 176] on button "OK" at bounding box center [285, 177] width 15 height 11
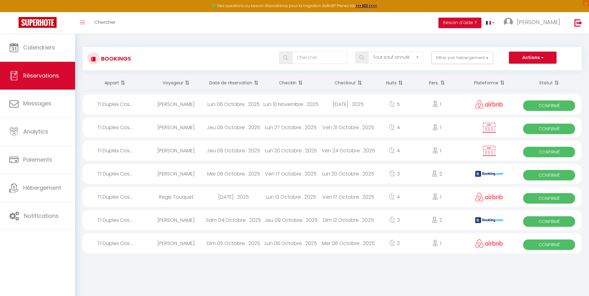
click at [238, 129] on div "Jeu 09 Octobre . 2025" at bounding box center [233, 127] width 57 height 20
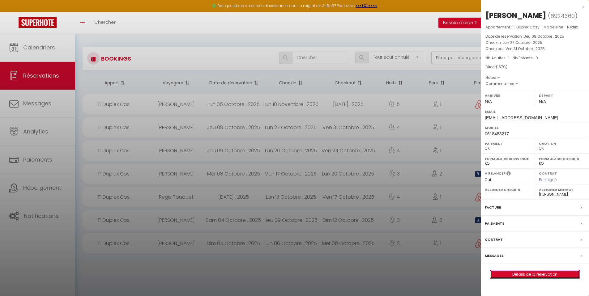
click at [537, 277] on link "Détails de la réservation" at bounding box center [534, 274] width 89 height 8
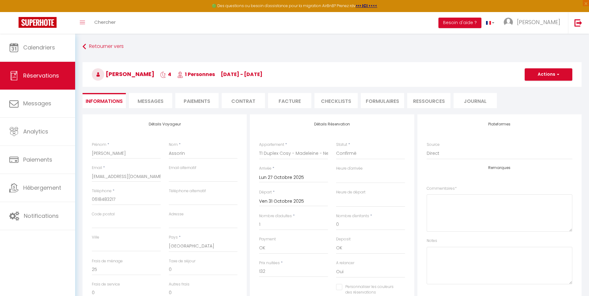
click at [282, 100] on li "Facture" at bounding box center [289, 100] width 43 height 15
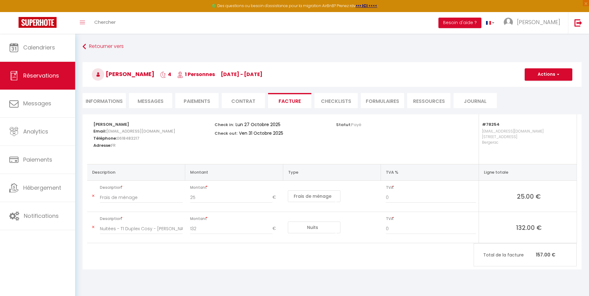
click at [105, 104] on li "Informations" at bounding box center [104, 100] width 43 height 15
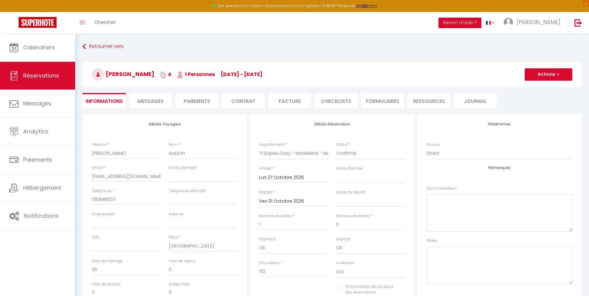
click at [97, 53] on div "Retourner vers [PERSON_NAME] 4 1 Personnes [DATE] - [DATE] Actions Enregistrer …" at bounding box center [331, 77] width 507 height 73
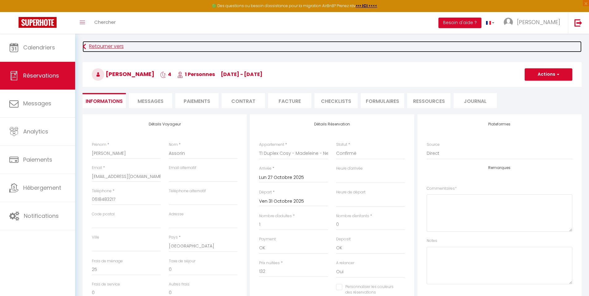
click at [98, 50] on link "Retourner vers" at bounding box center [332, 46] width 499 height 11
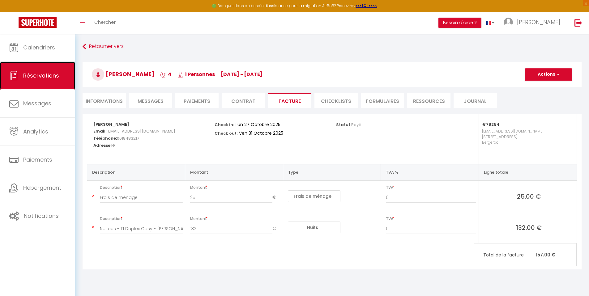
click at [58, 67] on link "Réservations" at bounding box center [37, 76] width 75 height 28
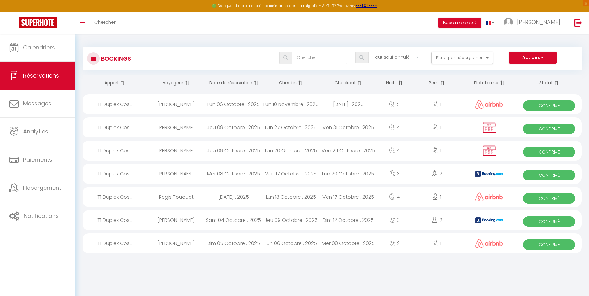
click at [185, 106] on div "[PERSON_NAME]" at bounding box center [175, 104] width 57 height 20
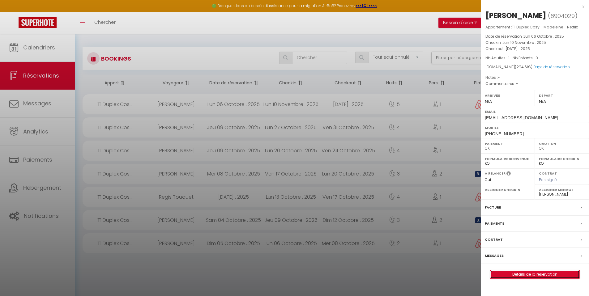
click at [518, 272] on link "Détails de la réservation" at bounding box center [534, 274] width 89 height 8
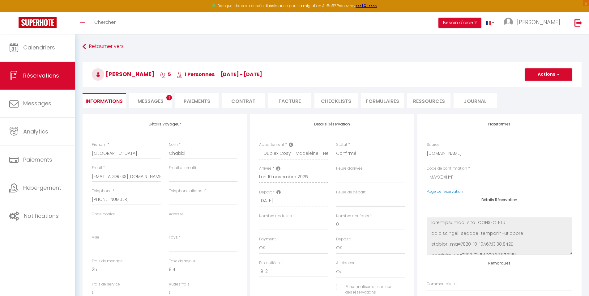
click at [296, 100] on li "Facture" at bounding box center [289, 100] width 43 height 15
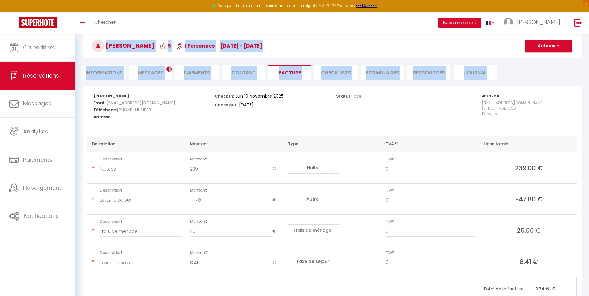
scroll to position [29, 0]
drag, startPoint x: 593, startPoint y: 53, endPoint x: 593, endPoint y: 62, distance: 9.3
click at [588, 62] on html "🟢 Des questions ou besoin d'assistance pour la migration AirBnB? Prenez rdv >>>…" at bounding box center [294, 119] width 589 height 296
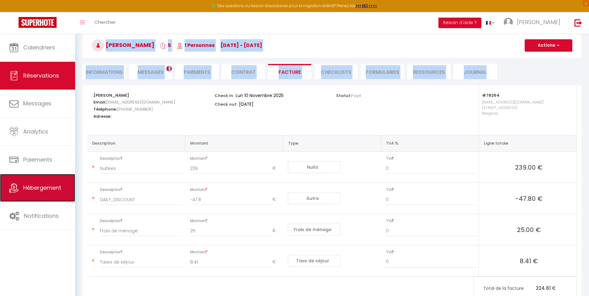
click at [33, 190] on span "Hébergement" at bounding box center [42, 188] width 38 height 8
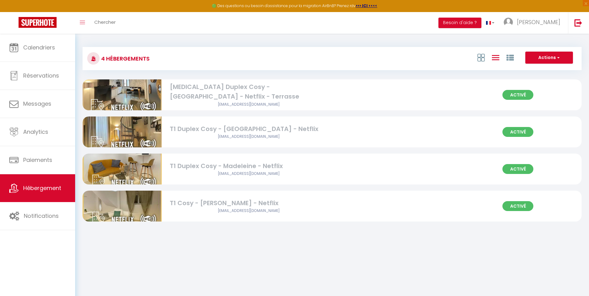
click at [139, 208] on img at bounding box center [122, 206] width 79 height 70
click at [122, 171] on img at bounding box center [122, 169] width 79 height 70
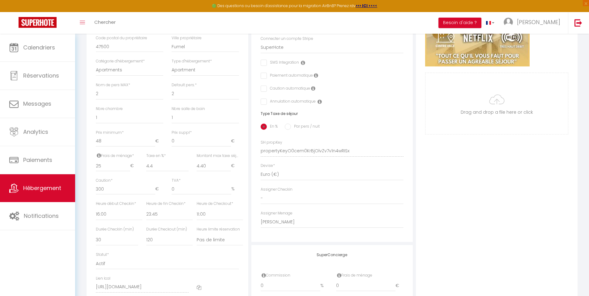
drag, startPoint x: 593, startPoint y: 77, endPoint x: 590, endPoint y: 171, distance: 94.3
click at [544, 185] on div "Photo Photo Supprimer Drag and drop a file here or click Ooops, something wrong…" at bounding box center [497, 146] width 162 height 417
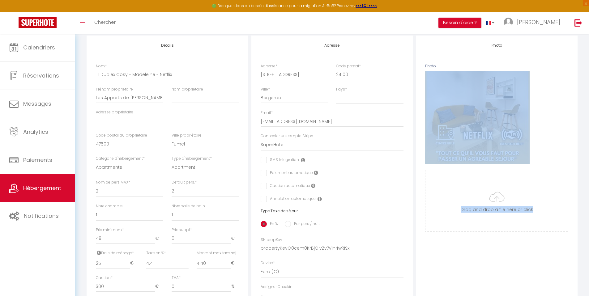
scroll to position [78, 0]
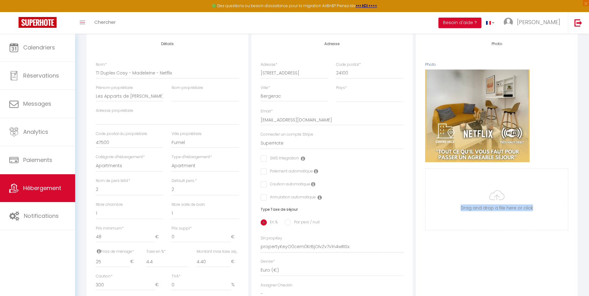
drag, startPoint x: 593, startPoint y: 128, endPoint x: 593, endPoint y: 76, distance: 51.9
click at [588, 76] on html "🟢 Des questions ou besoin d'assistance pour la migration AirBnB? Prenez rdv >>>…" at bounding box center [294, 70] width 589 height 296
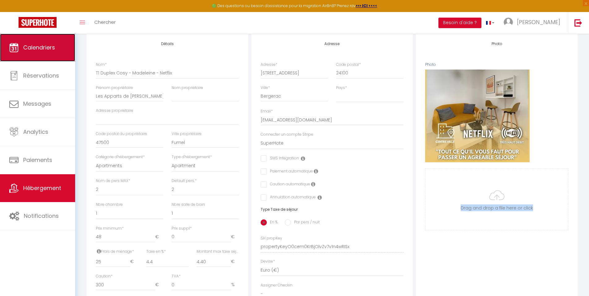
click at [38, 53] on link "Calendriers" at bounding box center [37, 48] width 75 height 28
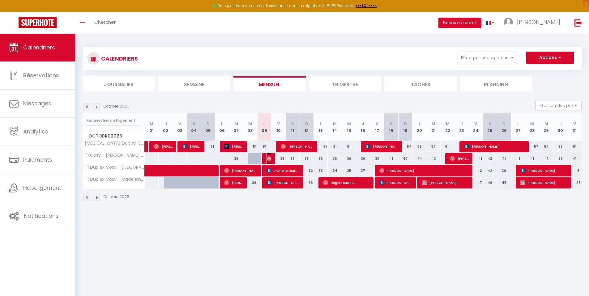
click at [270, 157] on img at bounding box center [268, 158] width 5 height 5
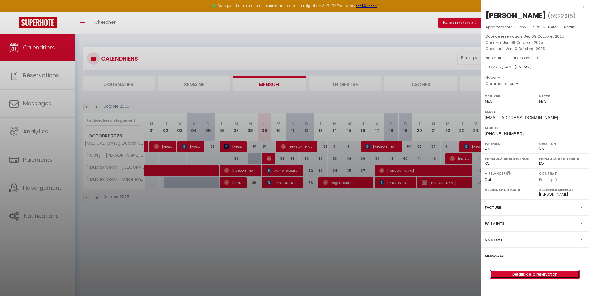
click at [511, 272] on link "Détails de la réservation" at bounding box center [534, 274] width 89 height 8
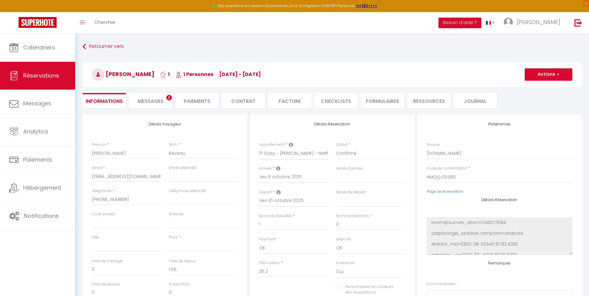
click at [297, 101] on li "Facture" at bounding box center [289, 100] width 43 height 15
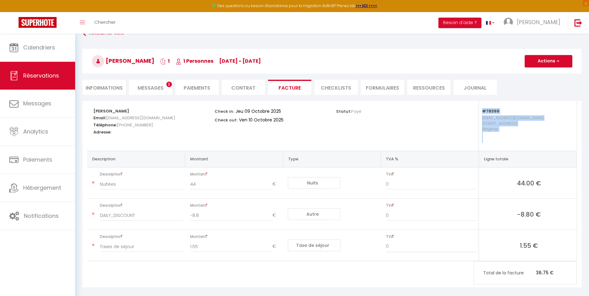
scroll to position [34, 0]
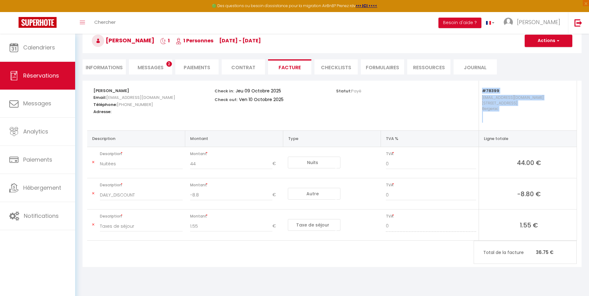
drag, startPoint x: 593, startPoint y: 120, endPoint x: 593, endPoint y: 165, distance: 44.5
click at [588, 165] on html "🟢 Des questions ou besoin d'assistance pour la migration AirBnB? Prenez rdv >>>…" at bounding box center [294, 114] width 589 height 296
click at [265, 274] on div "[PERSON_NAME] Email: [EMAIL_ADDRESS][DOMAIN_NAME] Téléphone: [PHONE_NUMBER] Adr…" at bounding box center [331, 178] width 507 height 194
click at [57, 77] on span "Réservations" at bounding box center [41, 76] width 36 height 8
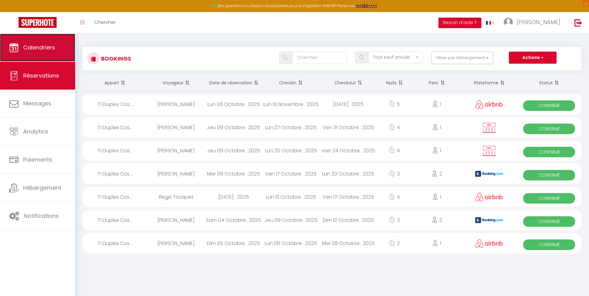
click at [49, 50] on span "Calendriers" at bounding box center [39, 48] width 32 height 8
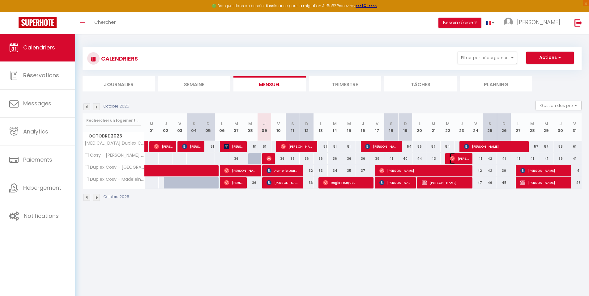
click at [455, 160] on span "[PERSON_NAME]" at bounding box center [459, 159] width 19 height 12
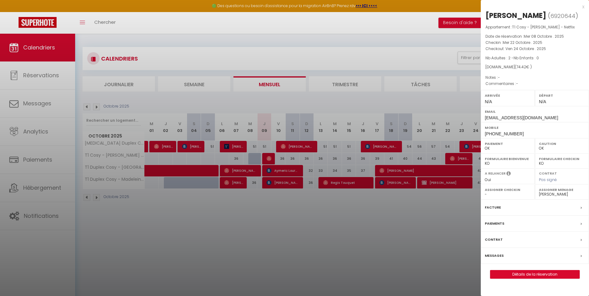
click at [455, 160] on div at bounding box center [294, 148] width 589 height 296
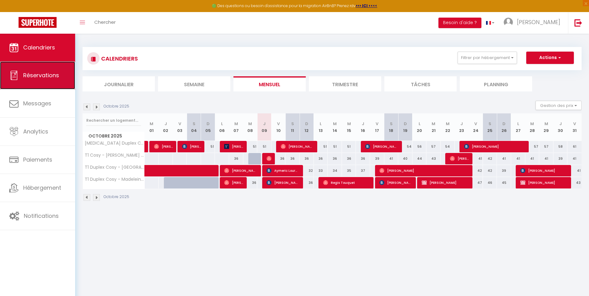
click at [48, 80] on link "Réservations" at bounding box center [37, 75] width 75 height 28
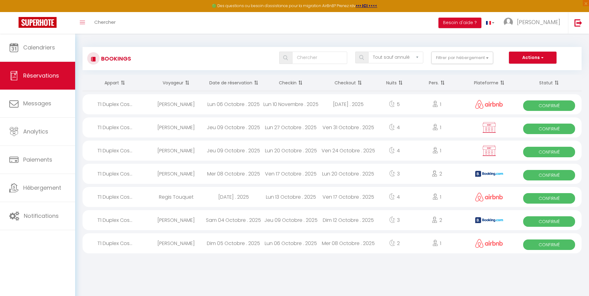
click at [549, 132] on span "Confirmé" at bounding box center [549, 129] width 52 height 11
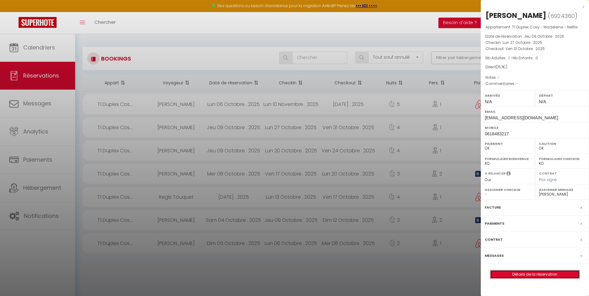
click at [528, 275] on link "Détails de la réservation" at bounding box center [534, 274] width 89 height 8
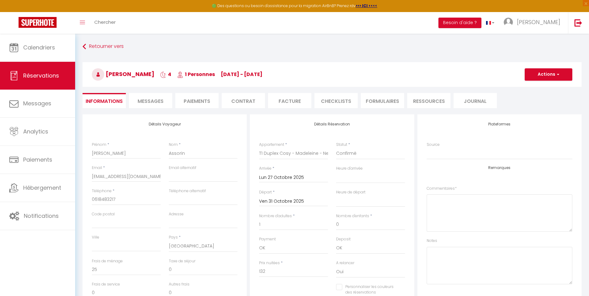
click at [588, 70] on html "🟢 Des questions ou besoin d'assistance pour la migration AirBnB? Prenez rdv >>>…" at bounding box center [294, 148] width 589 height 296
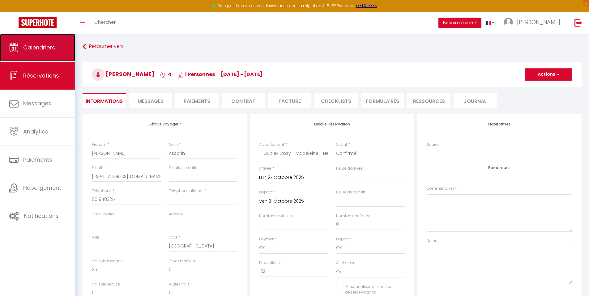
click at [40, 57] on link "Calendriers" at bounding box center [37, 48] width 75 height 28
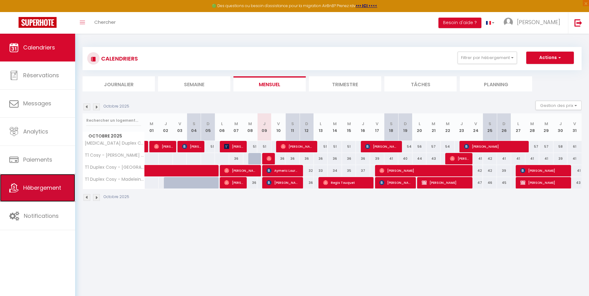
click at [60, 188] on span "Hébergement" at bounding box center [42, 188] width 38 height 8
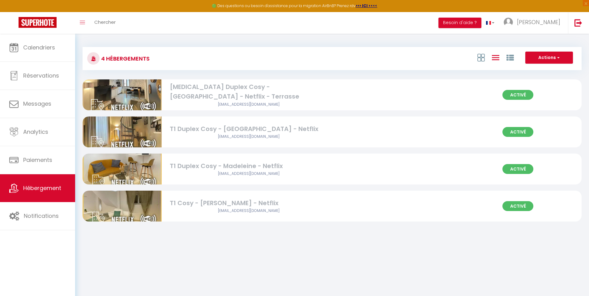
click at [134, 169] on img at bounding box center [122, 169] width 79 height 70
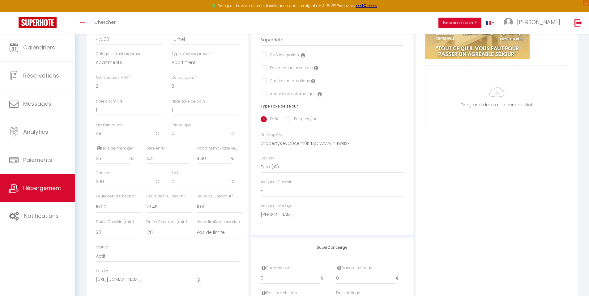
drag, startPoint x: 593, startPoint y: 75, endPoint x: 584, endPoint y: 170, distance: 95.6
click at [515, 199] on div "Photo Photo Supprimer Drag and drop a file here or click Ooops, something wrong…" at bounding box center [497, 136] width 162 height 417
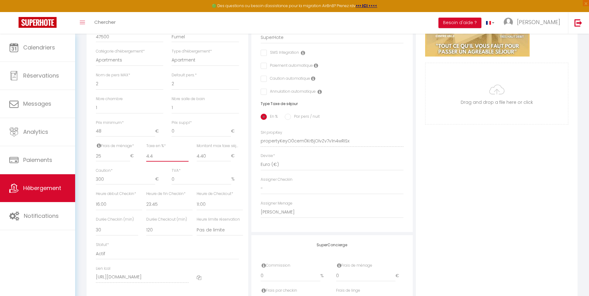
click at [159, 160] on input "4.4" at bounding box center [167, 155] width 42 height 11
click at [206, 161] on input "4.40" at bounding box center [214, 155] width 34 height 11
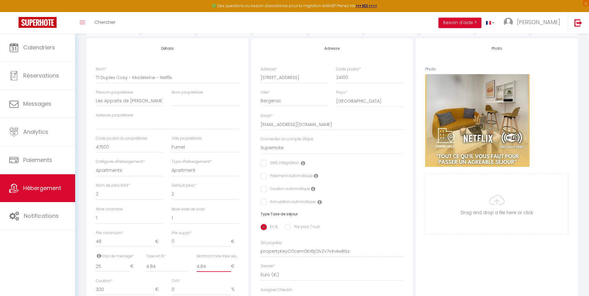
scroll to position [72, 0]
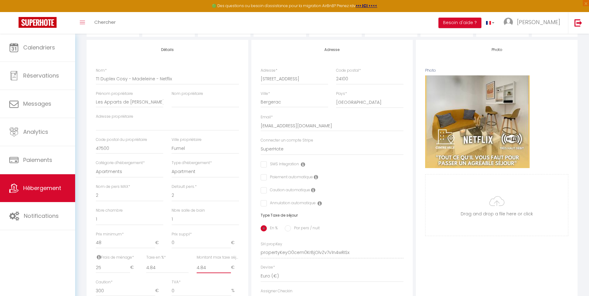
drag, startPoint x: 593, startPoint y: 122, endPoint x: 593, endPoint y: 62, distance: 60.3
click at [588, 62] on html "🟢 Des questions ou besoin d'assistance pour la migration AirBnB? Prenez rdv >>>…" at bounding box center [294, 76] width 589 height 296
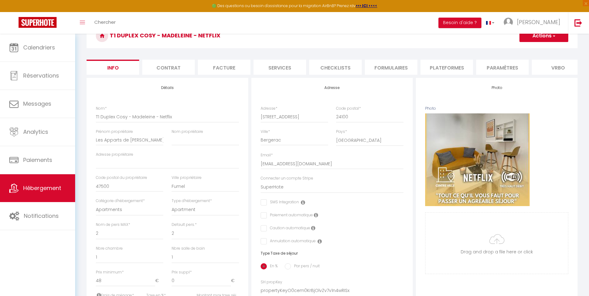
scroll to position [22, 0]
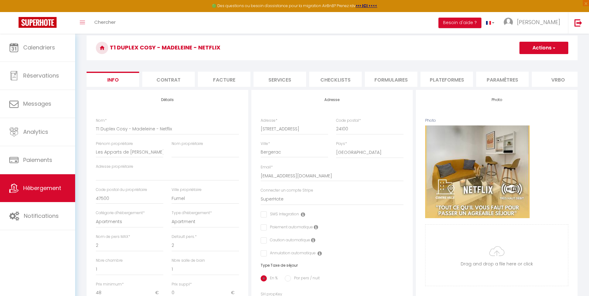
drag, startPoint x: 593, startPoint y: 70, endPoint x: 588, endPoint y: 44, distance: 27.1
click at [588, 43] on html "🟢 Des questions ou besoin d'assistance pour la migration AirBnB? Prenez rdv >>>…" at bounding box center [294, 126] width 589 height 296
click at [552, 44] on button "Actions" at bounding box center [543, 48] width 49 height 12
click at [522, 62] on input "Enregistrer" at bounding box center [519, 61] width 23 height 6
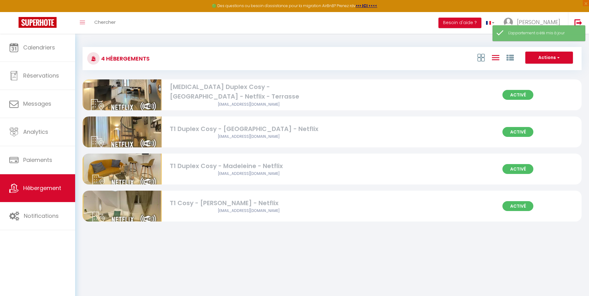
click at [136, 204] on img at bounding box center [122, 206] width 79 height 70
click at [133, 204] on img at bounding box center [122, 206] width 79 height 70
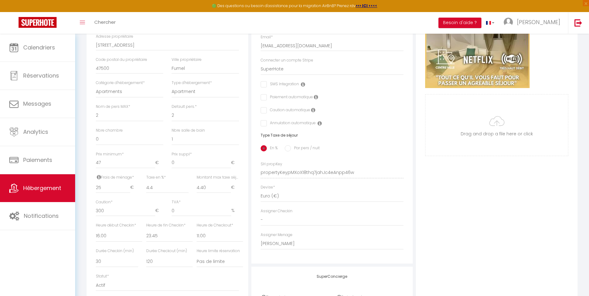
scroll to position [161, 0]
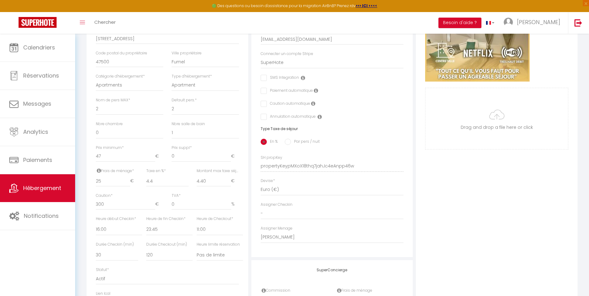
drag, startPoint x: 593, startPoint y: 94, endPoint x: 544, endPoint y: 184, distance: 102.5
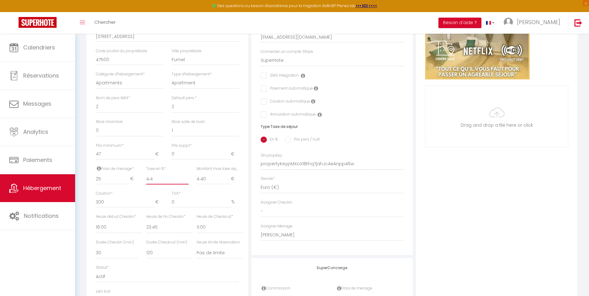
drag, startPoint x: 149, startPoint y: 185, endPoint x: 157, endPoint y: 182, distance: 8.5
click at [149, 184] on input "4.4" at bounding box center [167, 178] width 42 height 11
click at [206, 184] on input "4.40" at bounding box center [214, 178] width 34 height 11
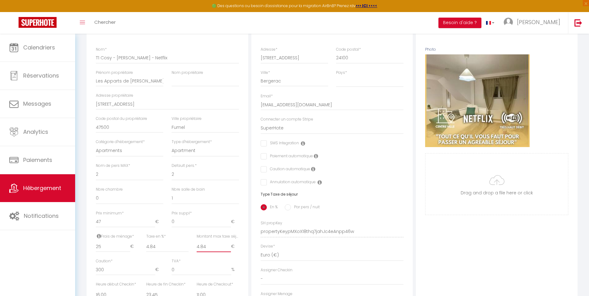
scroll to position [0, 0]
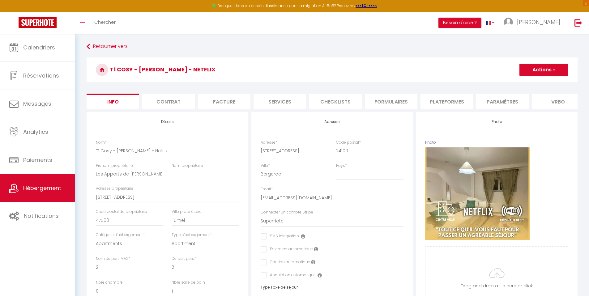
click at [553, 69] on span "button" at bounding box center [553, 70] width 4 height 6
click at [522, 84] on input "Enregistrer" at bounding box center [519, 83] width 23 height 6
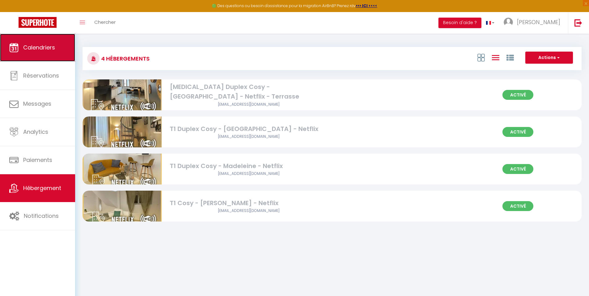
click at [52, 53] on link "Calendriers" at bounding box center [37, 48] width 75 height 28
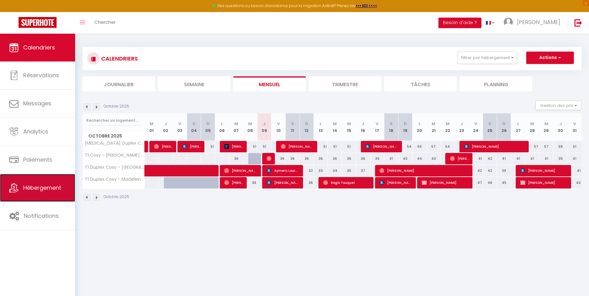
click at [50, 185] on span "Hébergement" at bounding box center [42, 188] width 38 height 8
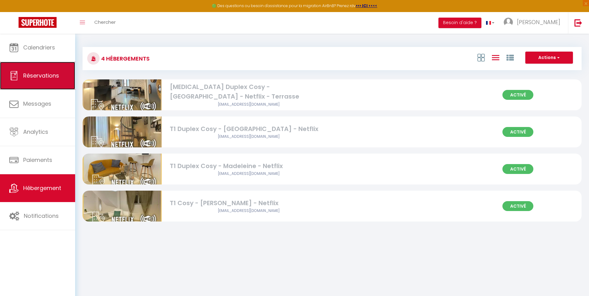
click at [50, 75] on span "Réservations" at bounding box center [41, 76] width 36 height 8
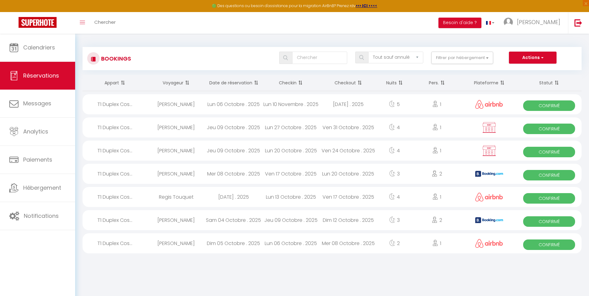
click at [186, 124] on div "[PERSON_NAME]" at bounding box center [175, 127] width 57 height 20
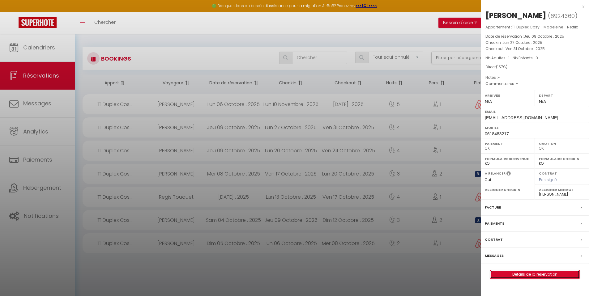
click at [522, 273] on link "Détails de la réservation" at bounding box center [534, 274] width 89 height 8
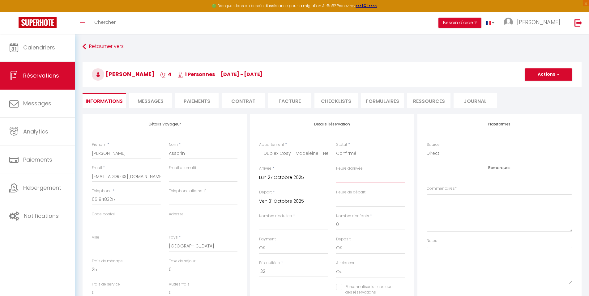
click at [350, 180] on select "00:00 00:30 01:00 01:30 02:00 02:30 03:00 03:30 04:00 04:30 05:00 05:30 06:00 0…" at bounding box center [370, 178] width 69 height 12
click at [336, 172] on select "00:00 00:30 01:00 01:30 02:00 02:30 03:00 03:30 04:00 04:30 05:00 05:30 06:00 0…" at bounding box center [370, 178] width 69 height 12
click at [358, 203] on select "00:00 00:30 01:00 01:30 02:00 02:30 03:00 03:30 04:00 04:30 05:00 05:30 06:00 0…" at bounding box center [370, 201] width 69 height 12
click at [336, 195] on select "00:00 00:30 01:00 01:30 02:00 02:30 03:00 03:30 04:00 04:30 05:00 05:30 06:00 0…" at bounding box center [370, 201] width 69 height 12
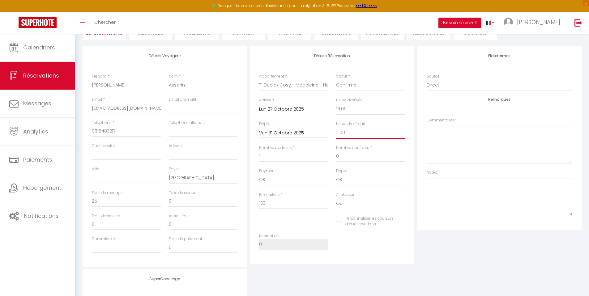
scroll to position [69, 0]
drag, startPoint x: 593, startPoint y: 128, endPoint x: 593, endPoint y: 173, distance: 44.5
click at [588, 173] on html "🟢 Des questions ou besoin d'assistance pour la migration AirBnB? Prenez rdv >>>…" at bounding box center [294, 79] width 589 height 296
click at [271, 156] on input "1" at bounding box center [293, 155] width 69 height 11
click at [95, 129] on input "0618483217" at bounding box center [126, 130] width 69 height 11
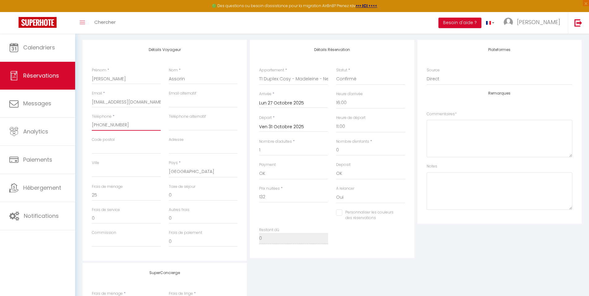
scroll to position [77, 0]
drag, startPoint x: 593, startPoint y: 194, endPoint x: 593, endPoint y: 199, distance: 4.6
click at [588, 199] on html "🟢 Des questions ou besoin d'assistance pour la migration AirBnB? Prenez rdv >>>…" at bounding box center [294, 71] width 589 height 296
click at [209, 195] on input "0" at bounding box center [203, 192] width 69 height 11
click at [271, 171] on select "OK KO" at bounding box center [293, 171] width 69 height 12
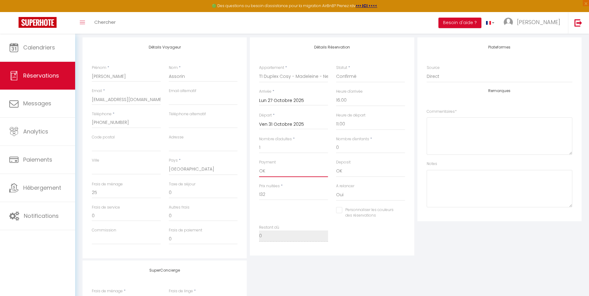
click at [259, 165] on select "OK KO" at bounding box center [293, 171] width 69 height 12
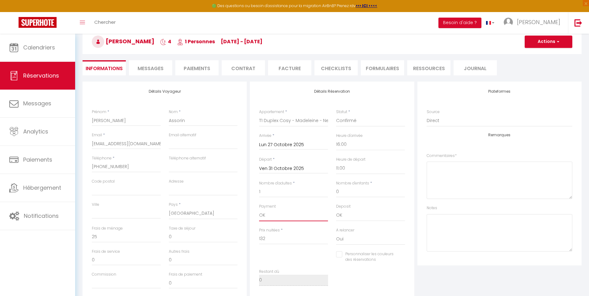
drag, startPoint x: 593, startPoint y: 165, endPoint x: 593, endPoint y: 133, distance: 32.4
click at [588, 137] on html "🟢 Des questions ou besoin d'assistance pour la migration AirBnB? Prenez rdv >>>…" at bounding box center [294, 115] width 589 height 296
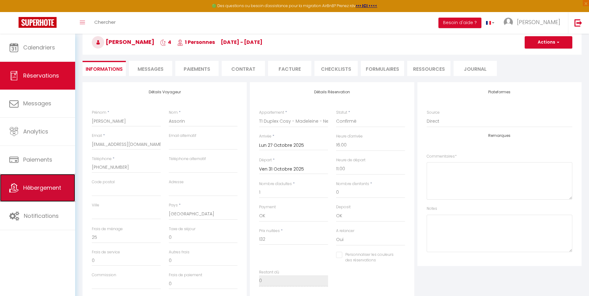
click at [57, 181] on link "Hébergement" at bounding box center [37, 188] width 75 height 28
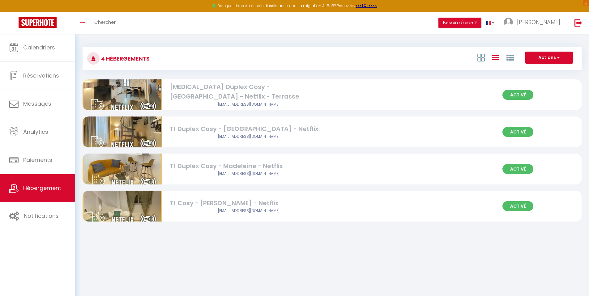
click at [185, 173] on div "[EMAIL_ADDRESS][DOMAIN_NAME]" at bounding box center [249, 174] width 158 height 6
click at [185, 170] on div "T1 Duplex Cosy - Madeleine - Netflix" at bounding box center [249, 166] width 158 height 10
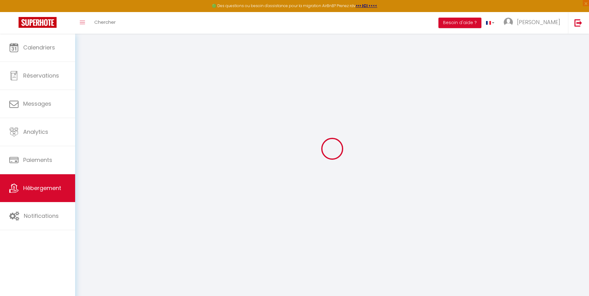
scroll to position [14, 0]
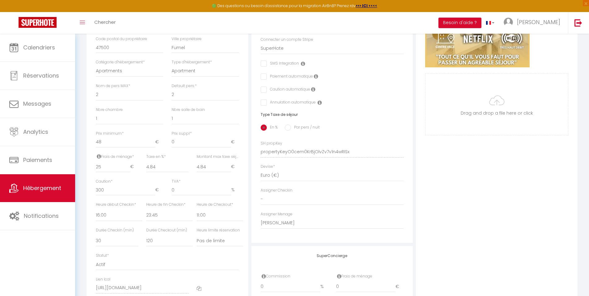
scroll to position [173, 0]
drag, startPoint x: 593, startPoint y: 66, endPoint x: 593, endPoint y: 164, distance: 98.3
click at [100, 158] on icon at bounding box center [99, 155] width 4 height 5
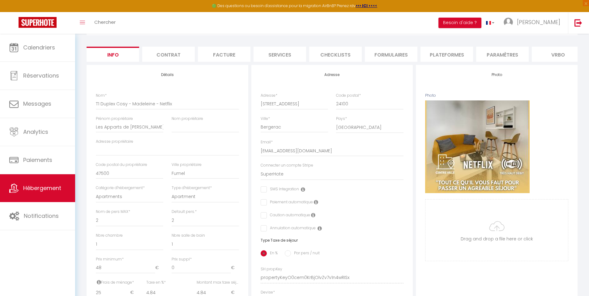
drag, startPoint x: 593, startPoint y: 157, endPoint x: 593, endPoint y: 87, distance: 70.2
click at [588, 89] on html "🟢 Des questions ou besoin d'assistance pour la migration AirBnB? Prenez rdv >>>…" at bounding box center [294, 101] width 589 height 296
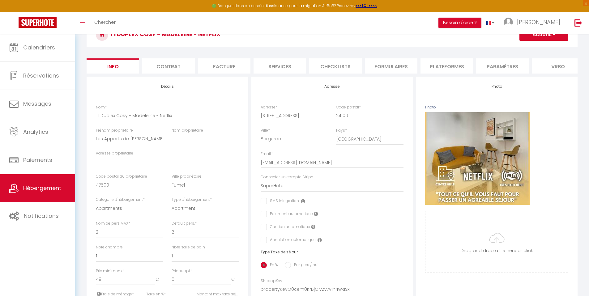
scroll to position [0, 0]
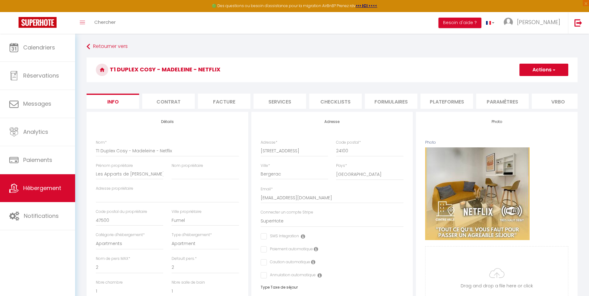
drag, startPoint x: 593, startPoint y: 102, endPoint x: 591, endPoint y: 62, distance: 40.2
click at [588, 63] on html "🟢 Des questions ou besoin d'assistance pour la migration AirBnB? Prenez rdv >>>…" at bounding box center [294, 148] width 589 height 296
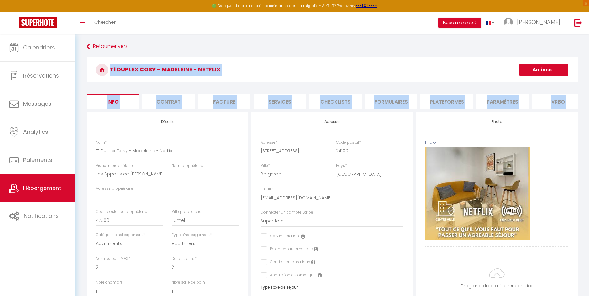
click at [545, 68] on button "Actions" at bounding box center [543, 70] width 49 height 12
click at [523, 83] on input "Enregistrer" at bounding box center [519, 83] width 23 height 6
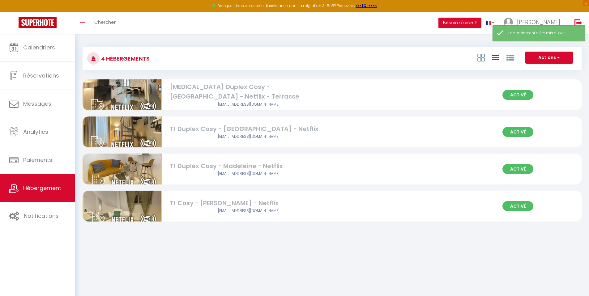
click at [194, 172] on div "[EMAIL_ADDRESS][DOMAIN_NAME]" at bounding box center [249, 174] width 158 height 6
click at [119, 173] on img at bounding box center [122, 169] width 79 height 70
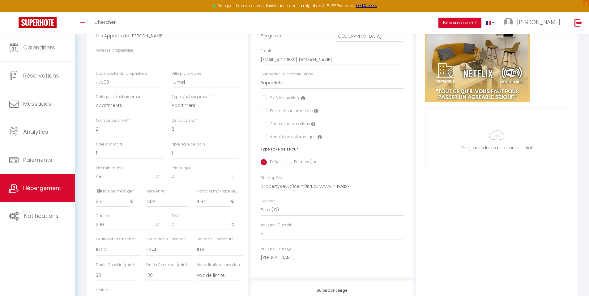
scroll to position [139, 0]
drag, startPoint x: 593, startPoint y: 86, endPoint x: 593, endPoint y: 159, distance: 72.6
click at [588, 157] on html "🟢 Des questions ou besoin d'assistance pour la migration AirBnB? Prenez rdv >>>…" at bounding box center [294, 9] width 589 height 296
click at [565, 208] on div "Photo Photo Supprimer Drag and drop a file here or click Ooops, something wrong…" at bounding box center [497, 181] width 162 height 417
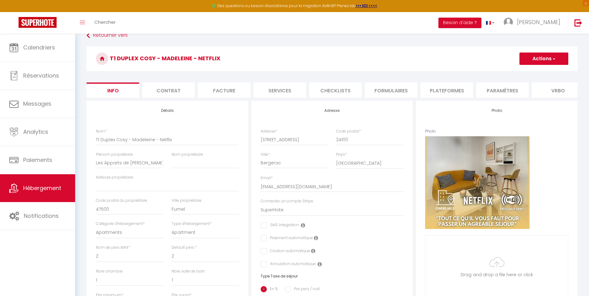
scroll to position [0, 0]
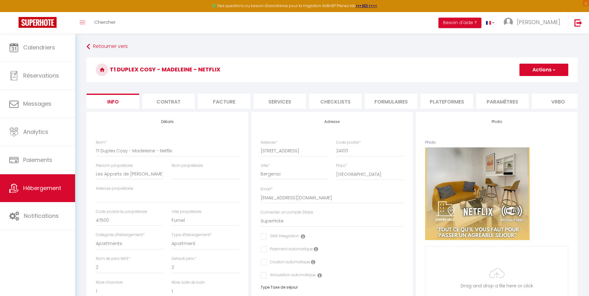
drag, startPoint x: 593, startPoint y: 197, endPoint x: 589, endPoint y: 91, distance: 106.1
click at [588, 90] on html "🟢 Des questions ou besoin d'assistance pour la migration AirBnB? Prenez rdv >>>…" at bounding box center [294, 148] width 589 height 296
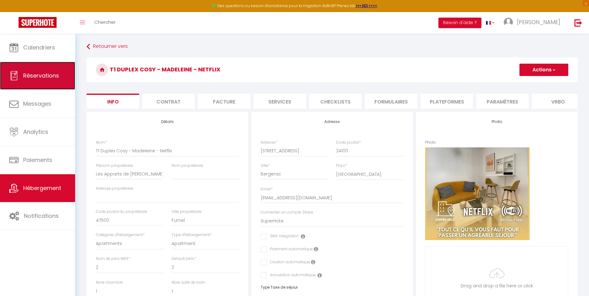
click at [43, 78] on span "Réservations" at bounding box center [41, 76] width 36 height 8
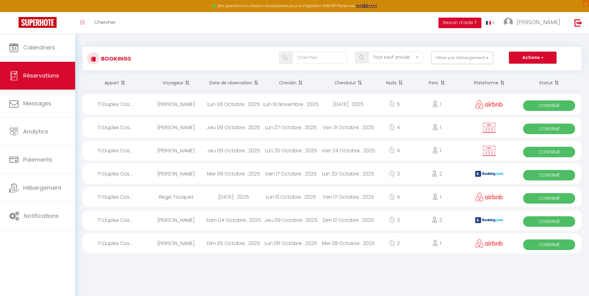
click at [207, 130] on div "Jeu 09 Octobre . 2025" at bounding box center [233, 127] width 57 height 20
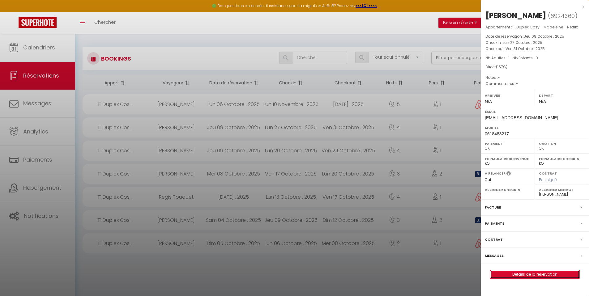
click at [534, 271] on link "Détails de la réservation" at bounding box center [534, 274] width 89 height 8
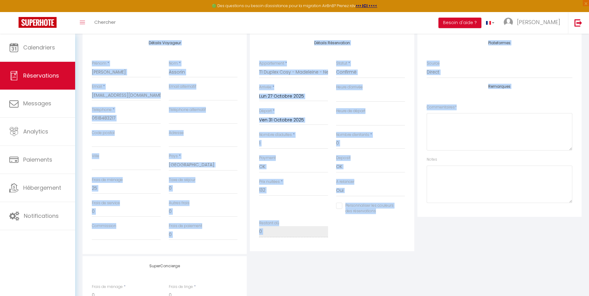
scroll to position [87, 0]
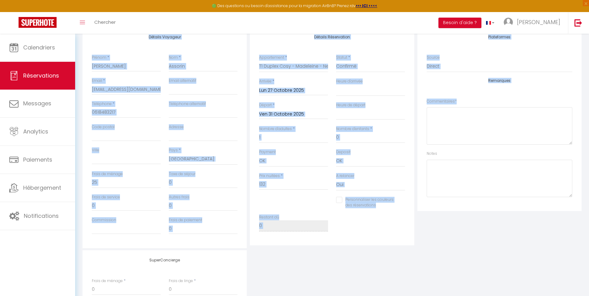
drag, startPoint x: 593, startPoint y: 101, endPoint x: 593, endPoint y: 156, distance: 55.6
click at [588, 156] on html "🟢 Des questions ou besoin d'assistance pour la migration AirBnB? Prenez rdv >>>…" at bounding box center [294, 61] width 589 height 296
click at [202, 180] on input "0" at bounding box center [203, 182] width 69 height 11
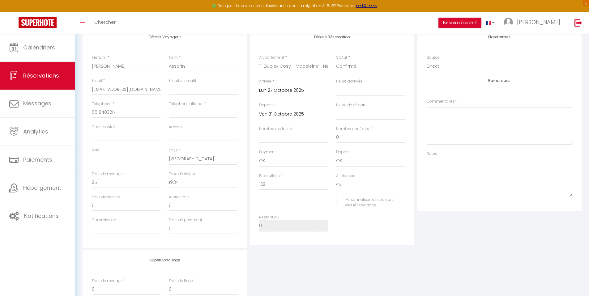
click at [477, 266] on div "SuperConcierge Frais de ménage * 0 Frais de linge * 0 Frais de checkin * 0" at bounding box center [332, 291] width 502 height 82
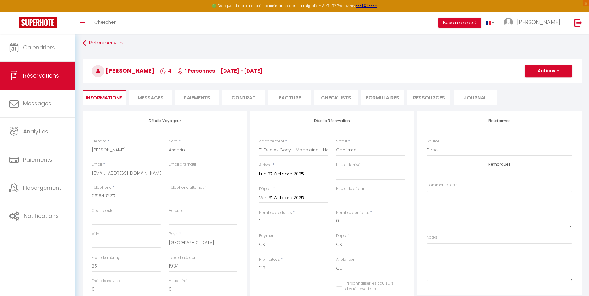
scroll to position [0, 0]
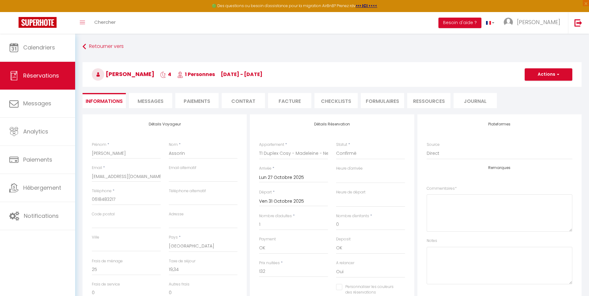
drag, startPoint x: 593, startPoint y: 125, endPoint x: 593, endPoint y: 65, distance: 60.0
click at [588, 65] on html "🟢 Des questions ou besoin d'assistance pour la migration AirBnB? Prenez rdv >>>…" at bounding box center [294, 148] width 589 height 296
click at [548, 73] on button "Actions" at bounding box center [548, 74] width 48 height 12
click at [544, 89] on link "Enregistrer" at bounding box center [542, 88] width 49 height 8
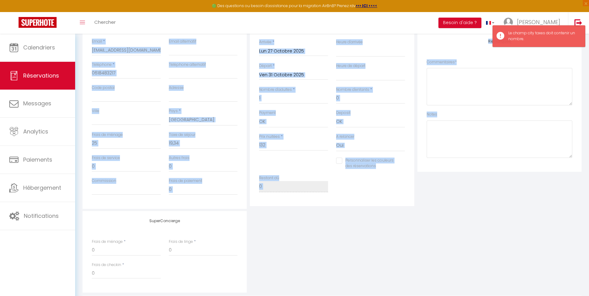
drag, startPoint x: 593, startPoint y: 61, endPoint x: 550, endPoint y: 157, distance: 105.0
click at [588, 139] on html "🟢 Des questions ou besoin d'assistance pour la migration AirBnB? Prenez rdv >>>…" at bounding box center [294, 22] width 589 height 296
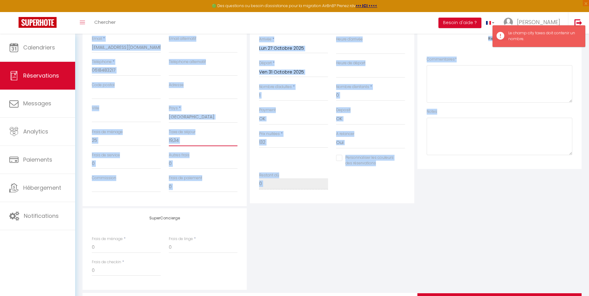
click at [209, 139] on input "19,34" at bounding box center [203, 140] width 69 height 11
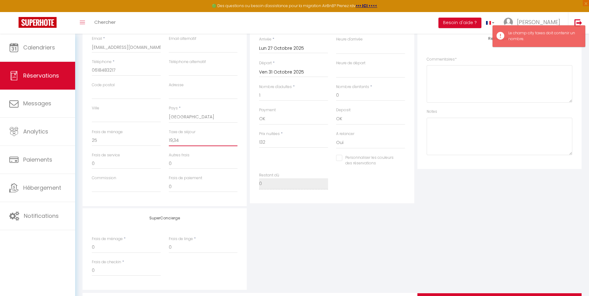
click at [174, 141] on input "19,34" at bounding box center [203, 140] width 69 height 11
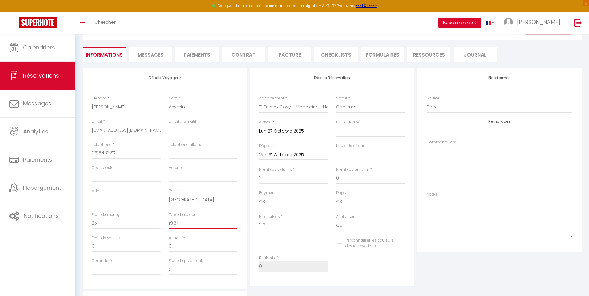
scroll to position [0, 0]
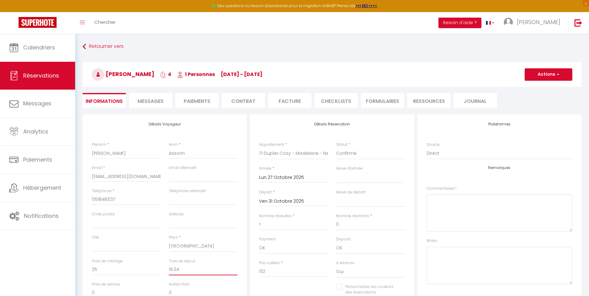
drag, startPoint x: 593, startPoint y: 173, endPoint x: 582, endPoint y: 95, distance: 78.3
click at [588, 112] on html "🟢 Des questions ou besoin d'assistance pour la migration AirBnB? Prenez rdv >>>…" at bounding box center [294, 148] width 589 height 296
click at [553, 78] on button "Actions" at bounding box center [548, 74] width 48 height 12
click at [544, 87] on link "Enregistrer" at bounding box center [542, 88] width 49 height 8
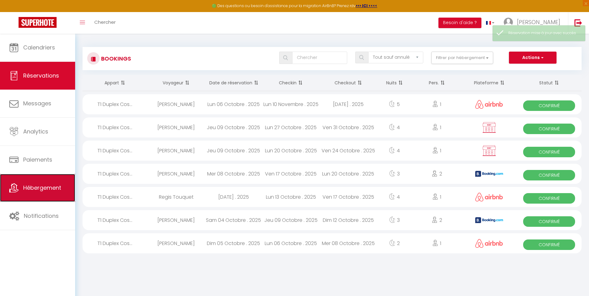
click at [58, 188] on span "Hébergement" at bounding box center [42, 188] width 38 height 8
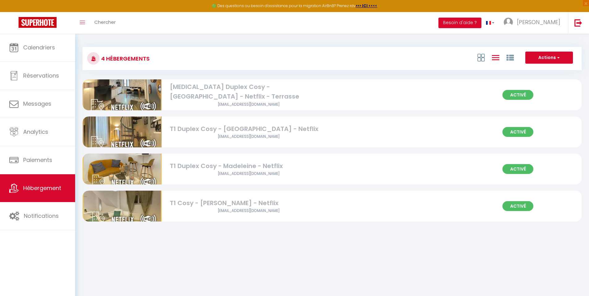
click at [211, 170] on div "T1 Duplex Cosy - Madeleine - Netflix" at bounding box center [249, 166] width 158 height 10
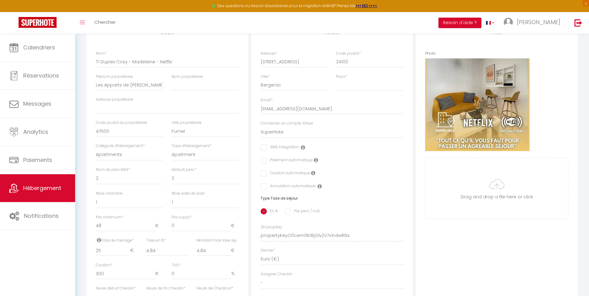
scroll to position [95, 0]
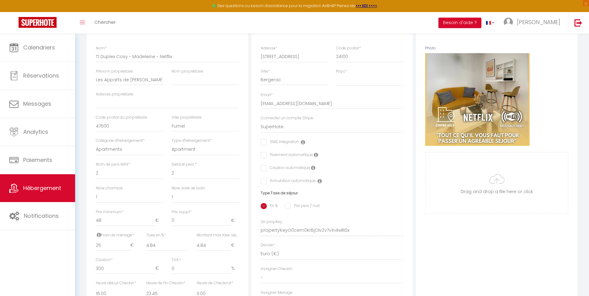
drag, startPoint x: 593, startPoint y: 75, endPoint x: 588, endPoint y: 127, distance: 52.7
click at [588, 126] on html "🟢 Des questions ou besoin d'assistance pour la migration AirBnB? Prenez rdv >>>…" at bounding box center [294, 54] width 589 height 296
click at [169, 251] on input "4.84" at bounding box center [167, 244] width 42 height 11
click at [187, 251] on input "4.83" at bounding box center [167, 244] width 42 height 11
click at [187, 249] on input "4.84" at bounding box center [167, 244] width 42 height 11
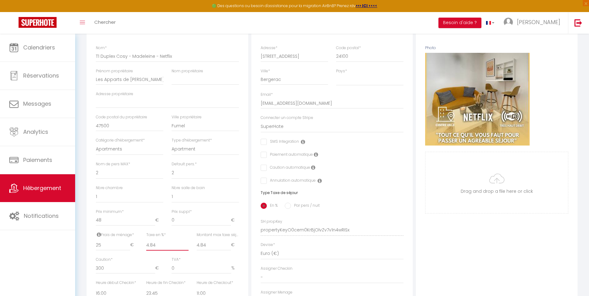
scroll to position [80, 0]
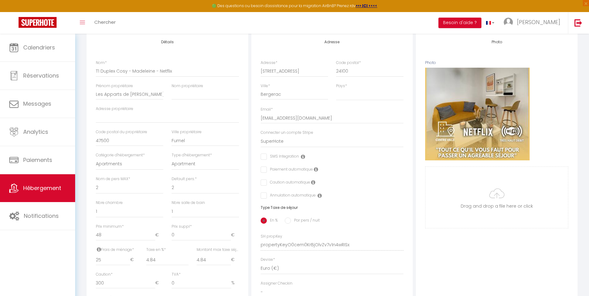
click at [312, 185] on icon at bounding box center [313, 182] width 4 height 5
click at [316, 172] on icon at bounding box center [316, 169] width 4 height 5
click at [304, 159] on icon at bounding box center [303, 156] width 4 height 5
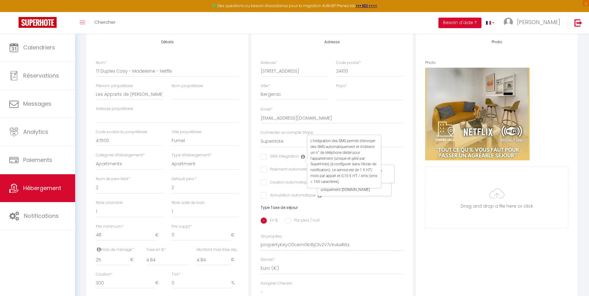
click at [318, 198] on icon at bounding box center [319, 195] width 4 height 5
click at [375, 226] on div "En % Par pers / nuit" at bounding box center [332, 220] width 143 height 13
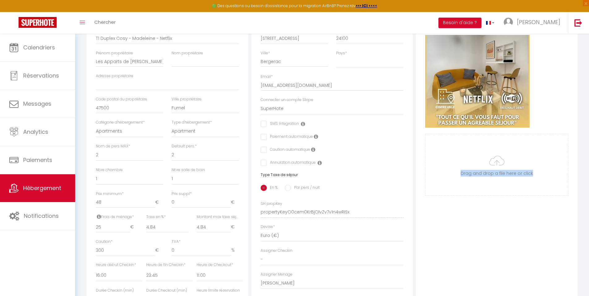
scroll to position [110, 0]
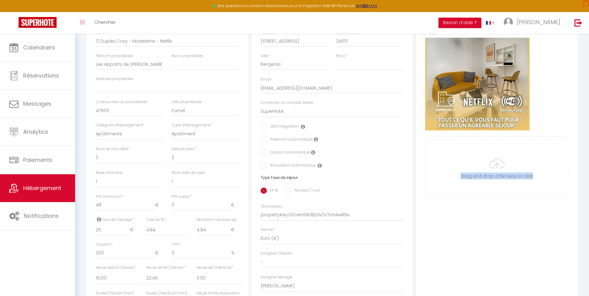
drag, startPoint x: 593, startPoint y: 127, endPoint x: 587, endPoint y: 143, distance: 17.3
click at [587, 143] on html "🟢 Des questions ou besoin d'assistance pour la migration AirBnB? Prenez rdv >>>…" at bounding box center [294, 38] width 589 height 296
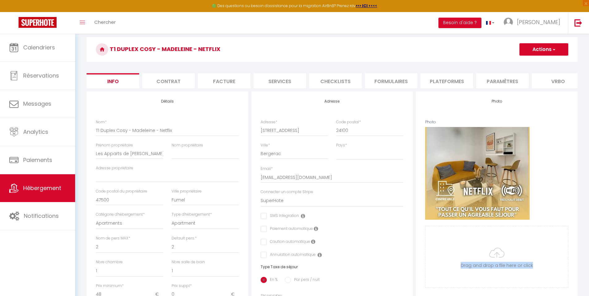
scroll to position [0, 0]
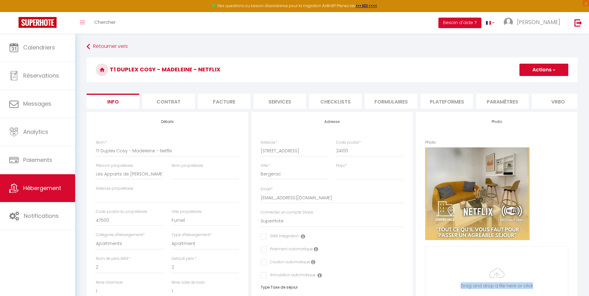
click at [547, 70] on button "Actions" at bounding box center [543, 70] width 49 height 12
click at [523, 83] on input "Enregistrer" at bounding box center [519, 83] width 23 height 6
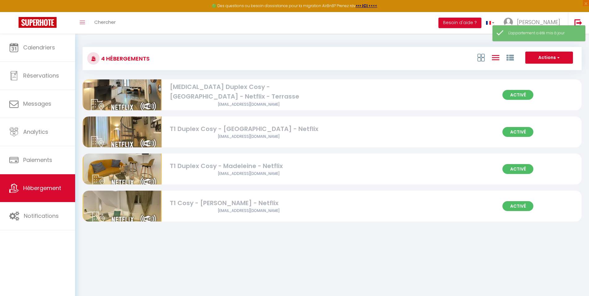
click at [195, 203] on div "T1 Cosy - [PERSON_NAME] - Netflix" at bounding box center [249, 203] width 158 height 10
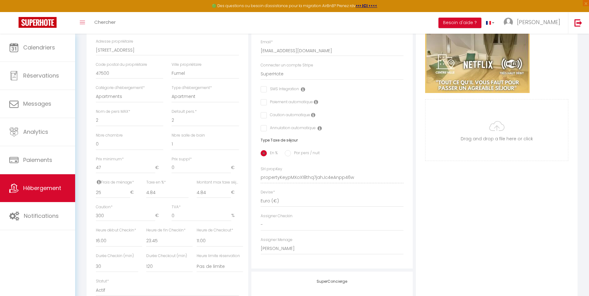
scroll to position [148, 0]
drag, startPoint x: 593, startPoint y: 77, endPoint x: 593, endPoint y: 151, distance: 73.6
click at [588, 148] on html "🟢 Des questions ou besoin d'assistance pour la migration AirBnB? Prenez rdv >>>…" at bounding box center [294, 0] width 589 height 296
click at [537, 196] on div "Photo Photo Supprimer Drag and drop a file here or click Ooops, something wrong…" at bounding box center [497, 172] width 162 height 417
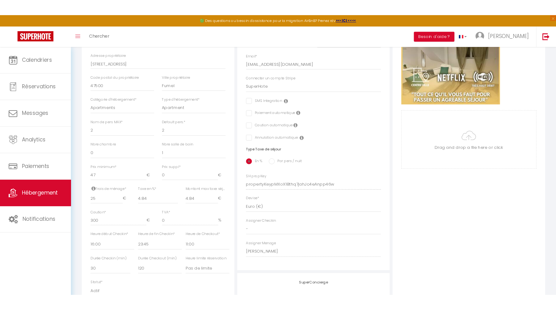
scroll to position [0, 0]
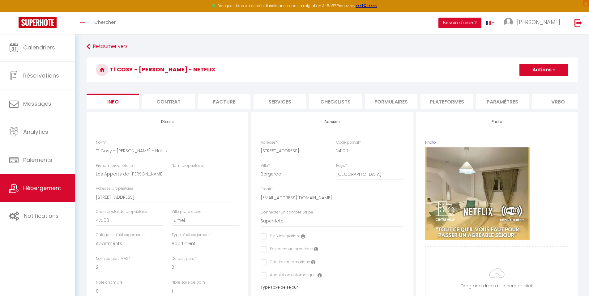
drag, startPoint x: 593, startPoint y: 171, endPoint x: 591, endPoint y: 63, distance: 107.2
click at [588, 64] on html "🟢 Des questions ou besoin d'assistance pour la migration AirBnB? Prenez rdv >>>…" at bounding box center [294, 148] width 589 height 296
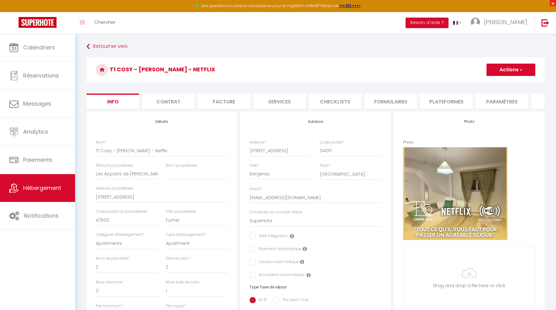
click at [553, 4] on span "×" at bounding box center [553, 3] width 6 height 6
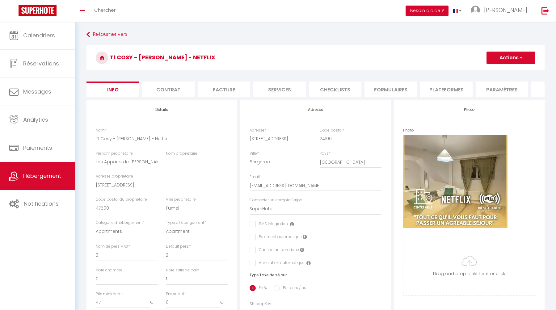
click at [449, 11] on button "Besoin d'aide ?" at bounding box center [427, 11] width 43 height 11
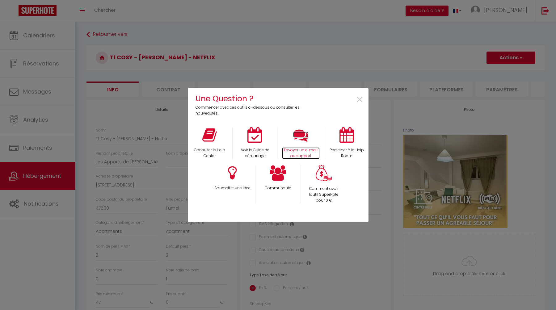
click at [310, 149] on p "Envoyer un e-mail au support" at bounding box center [301, 153] width 38 height 12
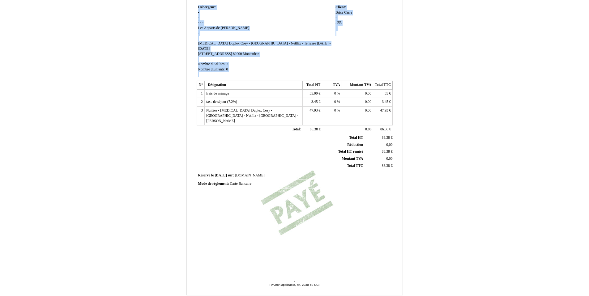
scroll to position [9, 0]
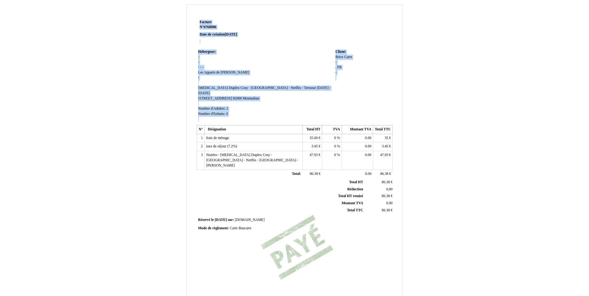
drag, startPoint x: 593, startPoint y: 98, endPoint x: 584, endPoint y: 41, distance: 58.2
click at [588, 46] on html "Facture Facture N° 6768086 6768086 Date de création 17 September 2025 Hebergeur…" at bounding box center [294, 139] width 589 height 296
